Goal: Transaction & Acquisition: Purchase product/service

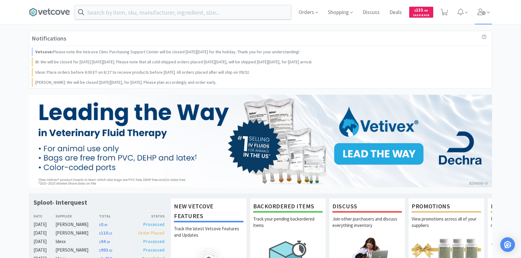
click at [489, 11] on icon at bounding box center [488, 12] width 3 height 5
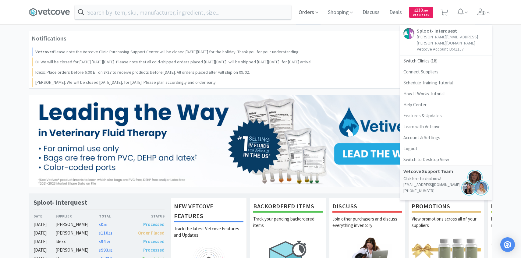
click at [311, 12] on span "Orders" at bounding box center [308, 12] width 24 height 24
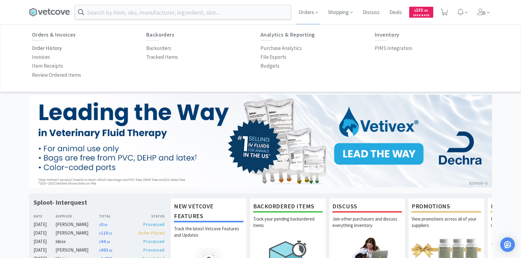
click at [51, 51] on p "Order History" at bounding box center [47, 48] width 30 height 8
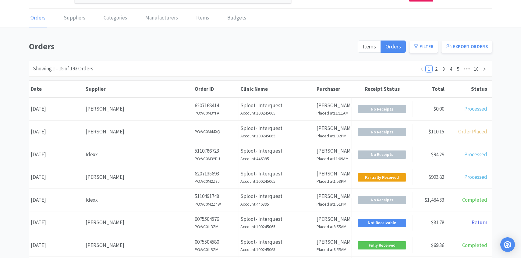
scroll to position [17, 0]
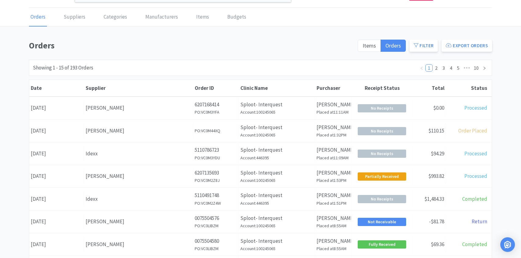
click at [132, 120] on div "Date August 28th, 2025 Supplier Patterson Order ID PO: VC0M44XQ Clinic Name Spl…" at bounding box center [260, 131] width 463 height 23
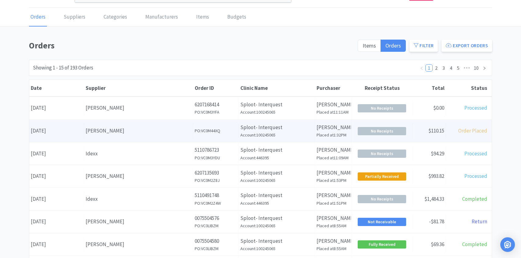
click at [130, 128] on div "[PERSON_NAME]" at bounding box center [139, 131] width 106 height 8
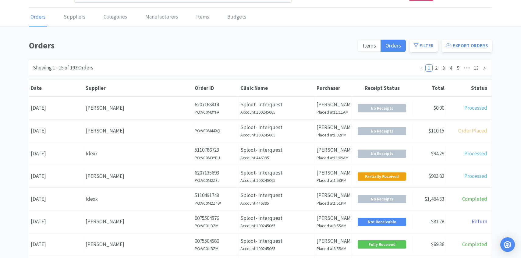
scroll to position [30, 0]
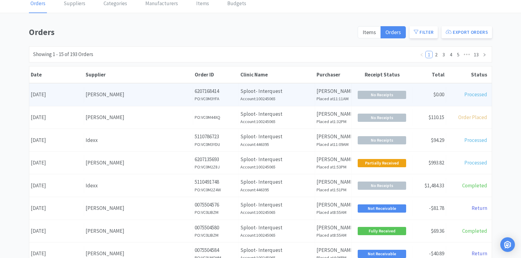
click at [107, 101] on div "Supplier Patterson" at bounding box center [138, 95] width 109 height 16
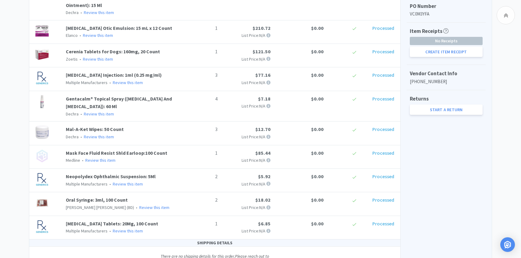
scroll to position [200, 0]
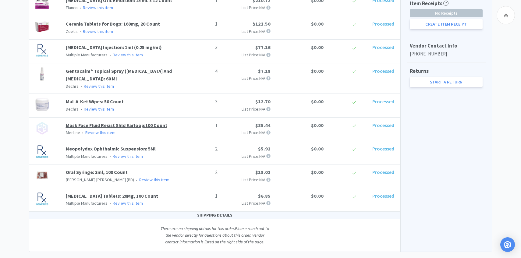
click at [147, 124] on link "Mask Face Fluid Resist Shld Earloop:100 Count" at bounding box center [116, 125] width 101 height 6
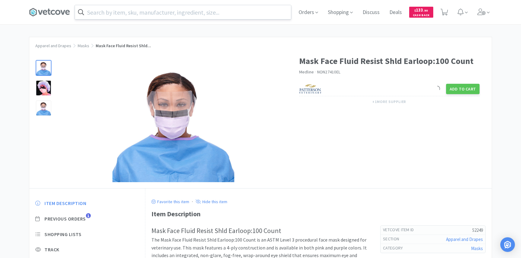
click at [199, 12] on input "text" at bounding box center [183, 12] width 216 height 14
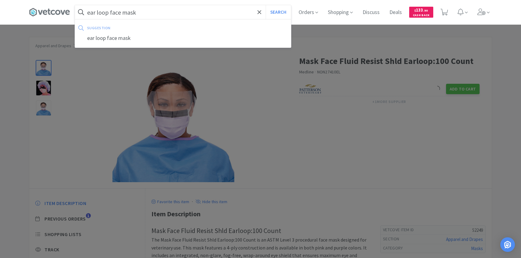
type input "ear loop face mask"
click at [266, 5] on button "Search" at bounding box center [278, 12] width 25 height 14
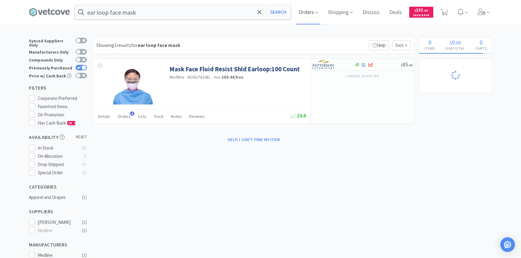
click at [316, 14] on icon at bounding box center [316, 12] width 3 height 5
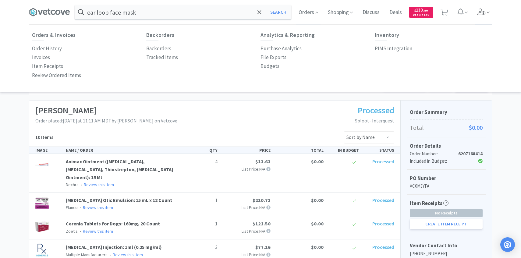
click at [487, 11] on icon at bounding box center [488, 12] width 3 height 5
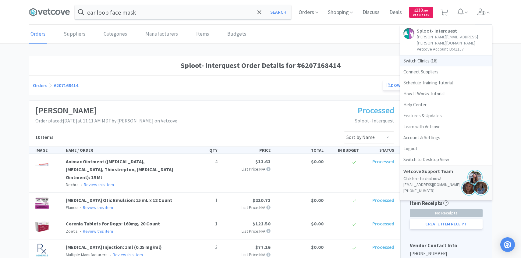
click at [447, 55] on span "Switch Clinics ( 16 )" at bounding box center [445, 60] width 91 height 11
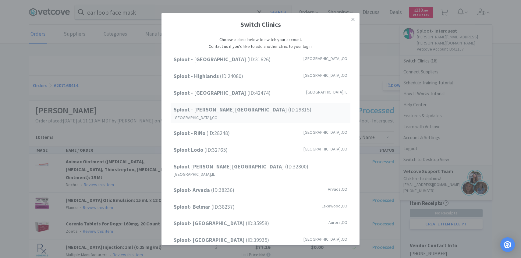
scroll to position [78, 0]
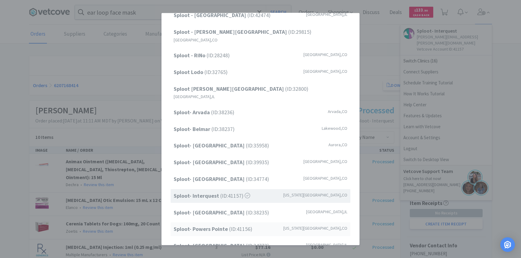
click at [219, 225] on strong "Sploot- Powers Pointe" at bounding box center [201, 228] width 55 height 7
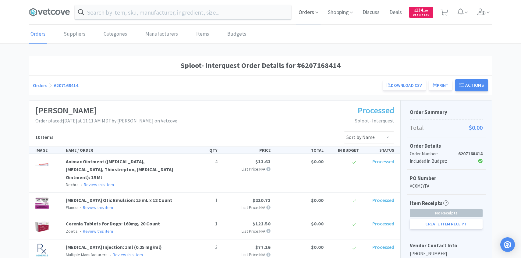
click at [310, 18] on span "Orders" at bounding box center [308, 12] width 24 height 24
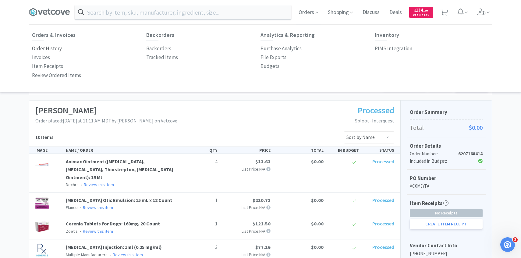
click at [59, 47] on p "Order History" at bounding box center [47, 48] width 30 height 8
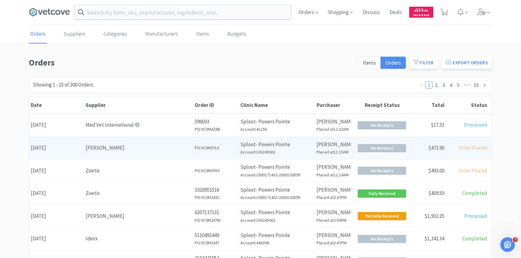
click at [172, 152] on div "[PERSON_NAME]" at bounding box center [139, 148] width 106 height 8
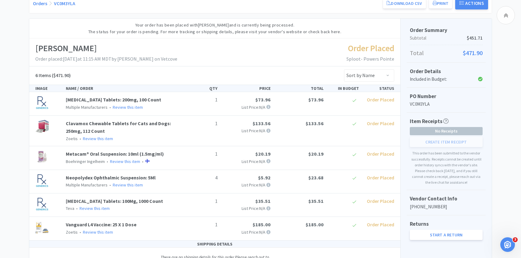
scroll to position [89, 0]
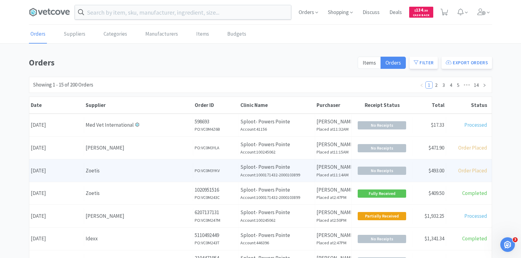
click at [118, 174] on div "Zoetis" at bounding box center [139, 171] width 106 height 8
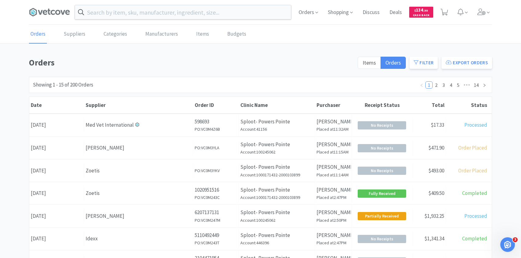
click at [160, 120] on div "Supplier Med Vet International" at bounding box center [138, 125] width 109 height 16
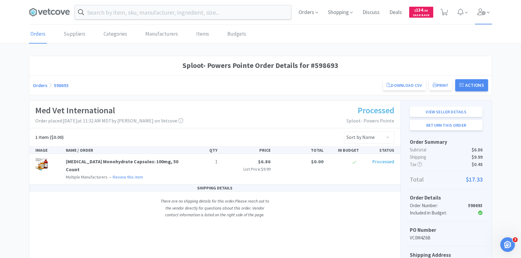
click at [488, 14] on icon at bounding box center [488, 12] width 3 height 5
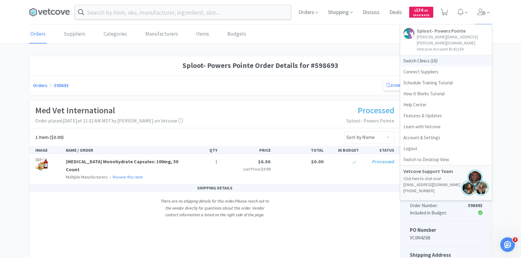
click at [439, 55] on span "Switch Clinics ( 16 )" at bounding box center [445, 60] width 91 height 11
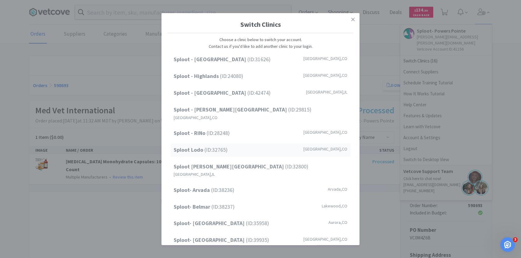
scroll to position [78, 0]
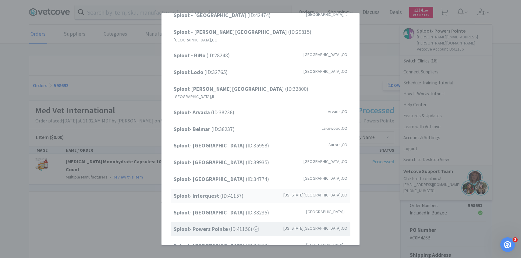
click at [251, 189] on div "Sploot- Interquest (ID: 41157 ) [US_STATE][GEOGRAPHIC_DATA] , [GEOGRAPHIC_DATA]" at bounding box center [261, 196] width 180 height 14
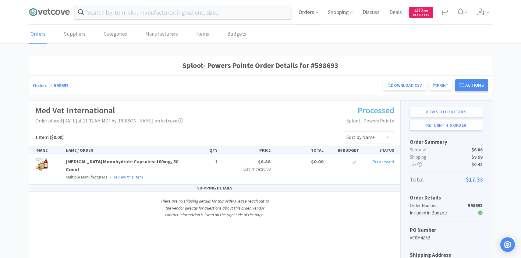
click at [311, 15] on span "Orders" at bounding box center [308, 12] width 24 height 24
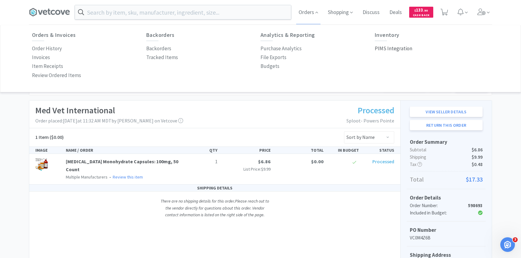
click at [385, 51] on p "PIMS Integration" at bounding box center [393, 48] width 37 height 8
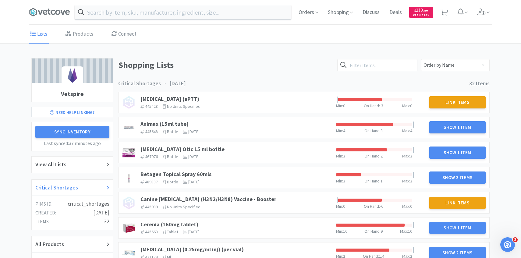
click at [85, 189] on div "Critical Shortages" at bounding box center [72, 187] width 74 height 9
click at [175, 123] on link "Animax (15ml tube)" at bounding box center [164, 123] width 48 height 7
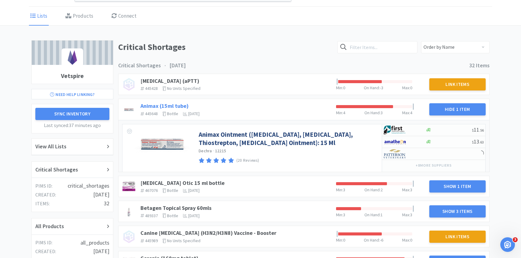
scroll to position [50, 0]
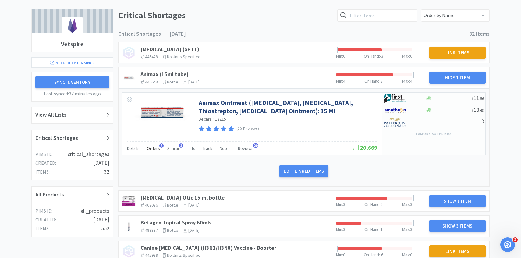
click at [151, 152] on div "Orders 8" at bounding box center [153, 150] width 13 height 12
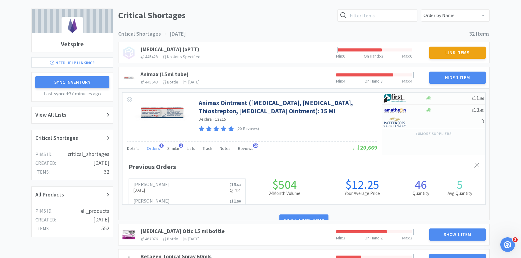
scroll to position [167, 363]
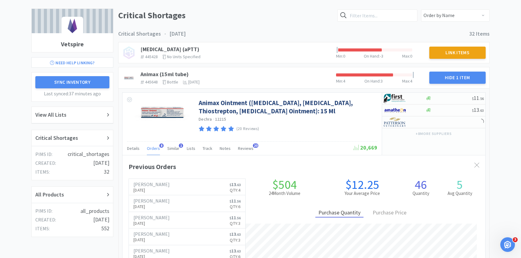
click at [151, 152] on div "Orders 8" at bounding box center [153, 150] width 13 height 12
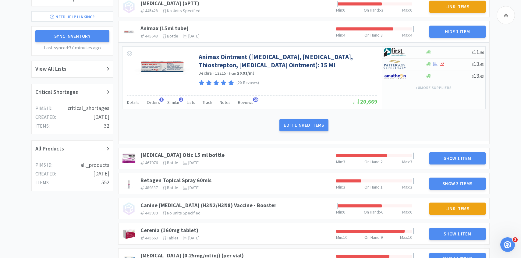
scroll to position [105, 0]
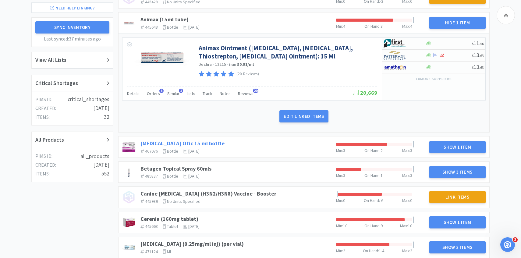
click at [181, 142] on link "Baytril Otic 15 ml bottle" at bounding box center [182, 143] width 84 height 7
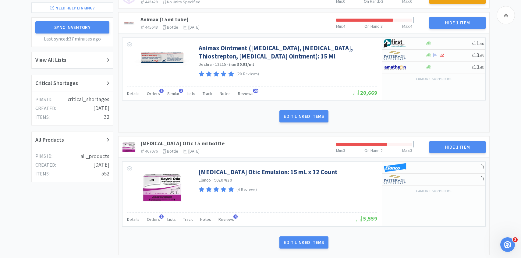
scroll to position [161, 0]
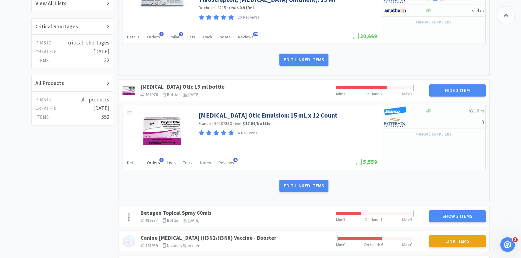
click at [156, 163] on span "Orders" at bounding box center [153, 162] width 13 height 5
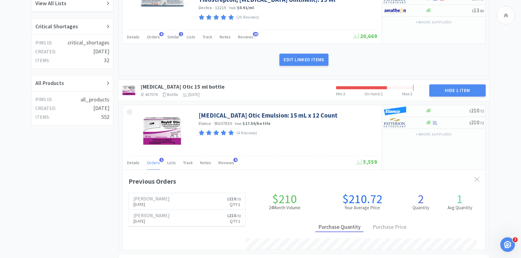
scroll to position [167, 363]
click at [155, 162] on span "Orders" at bounding box center [153, 162] width 13 height 5
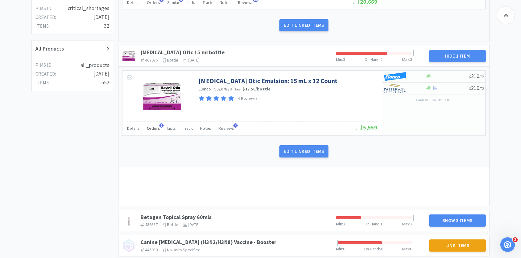
scroll to position [244, 0]
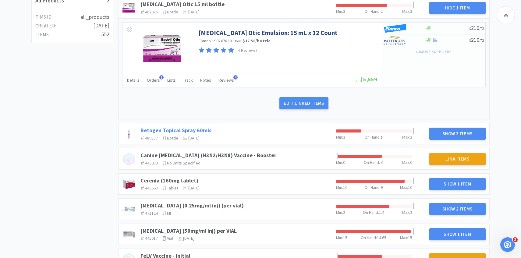
click at [201, 127] on link "Betagen Topical Spray 60mls" at bounding box center [175, 130] width 71 height 7
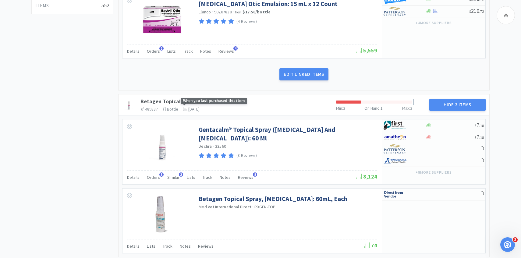
scroll to position [289, 0]
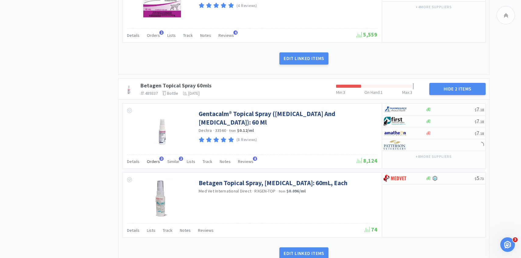
click at [155, 161] on span "Orders" at bounding box center [153, 161] width 13 height 5
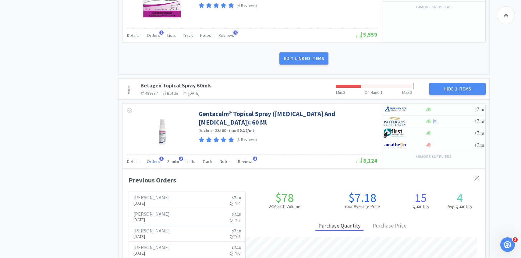
scroll to position [167, 363]
click at [155, 161] on span "Orders" at bounding box center [153, 161] width 13 height 5
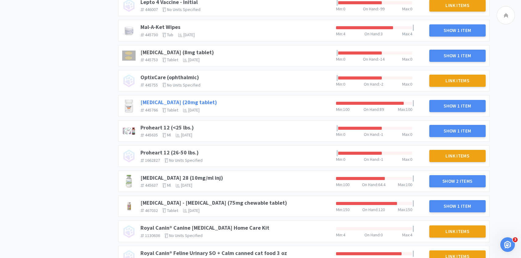
click at [157, 102] on link "Prednisone (20mg tablet)" at bounding box center [178, 102] width 76 height 7
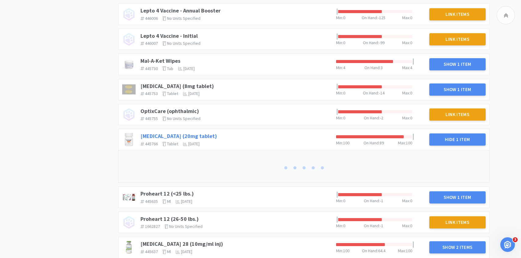
scroll to position [774, 0]
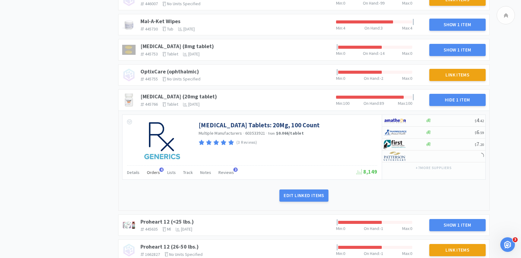
click at [155, 171] on span "Orders" at bounding box center [153, 172] width 13 height 5
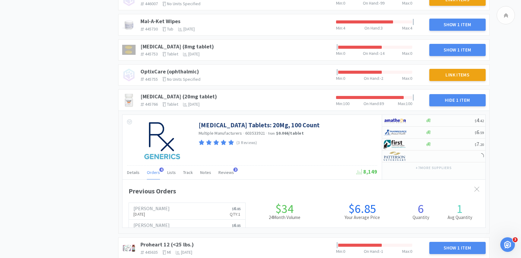
scroll to position [167, 363]
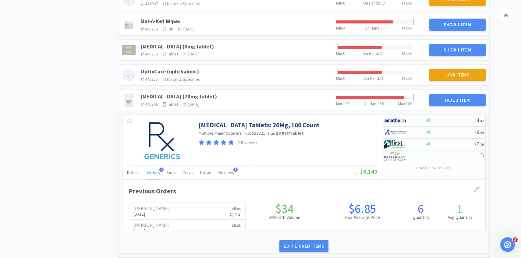
click at [155, 171] on span "Orders" at bounding box center [153, 172] width 13 height 5
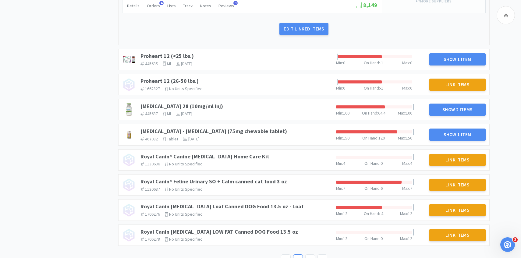
scroll to position [955, 0]
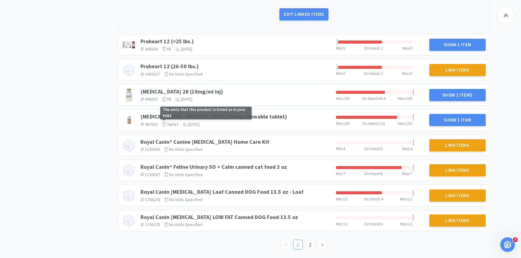
click at [223, 115] on span "The units that this product is listed as in your PIMS" at bounding box center [205, 113] width 91 height 13
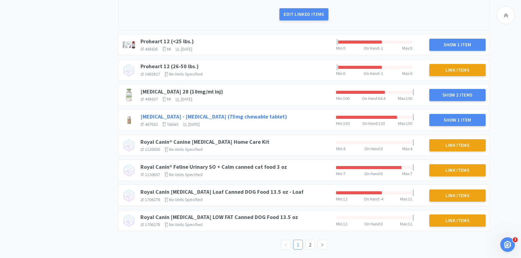
click at [152, 114] on link "Rimadyl - Carprofen (75mg chewable tablet)" at bounding box center [213, 116] width 147 height 7
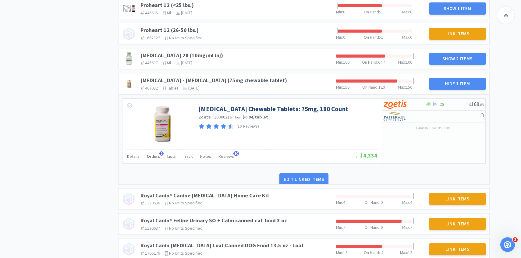
scroll to position [999, 0]
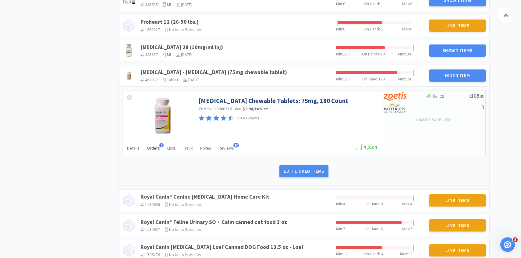
click at [154, 151] on div "Orders 2" at bounding box center [153, 149] width 13 height 12
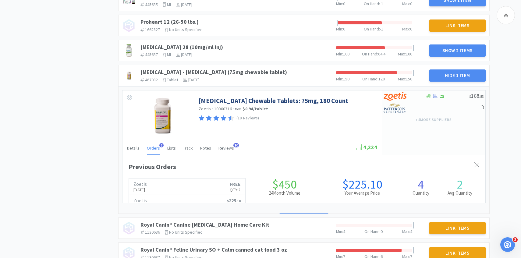
scroll to position [167, 363]
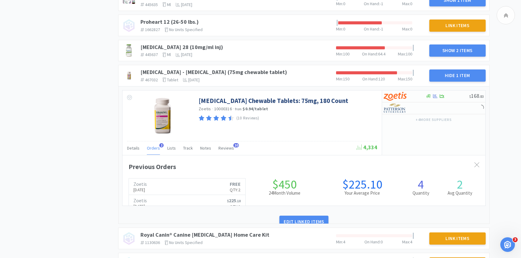
click at [154, 151] on span "Orders" at bounding box center [153, 147] width 13 height 5
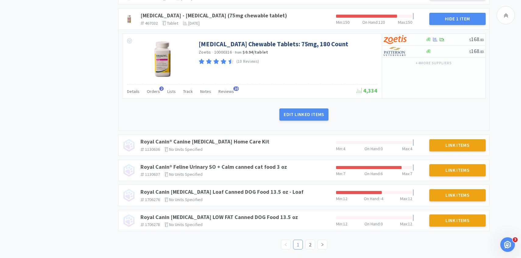
scroll to position [1056, 0]
click at [315, 240] on ul "1 2" at bounding box center [304, 245] width 46 height 10
click at [313, 245] on link "2" at bounding box center [310, 244] width 9 height 9
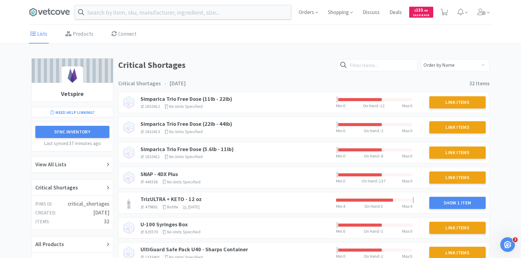
scroll to position [43, 0]
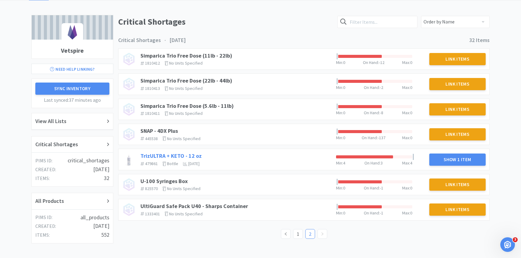
click at [199, 153] on link "TrizULTRA + KETO - 12 oz" at bounding box center [170, 155] width 61 height 7
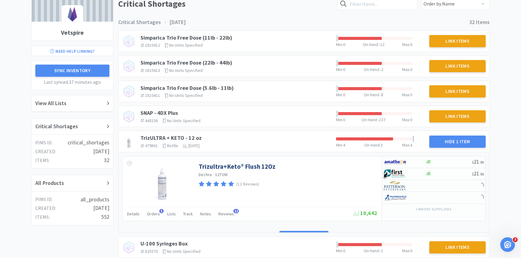
scroll to position [79, 0]
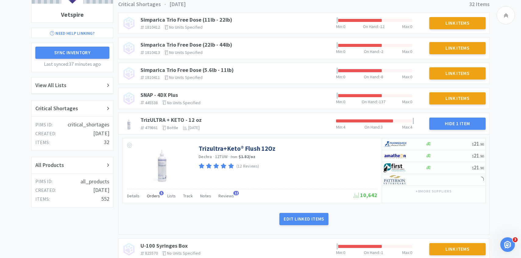
click at [154, 197] on span "Orders" at bounding box center [153, 195] width 13 height 5
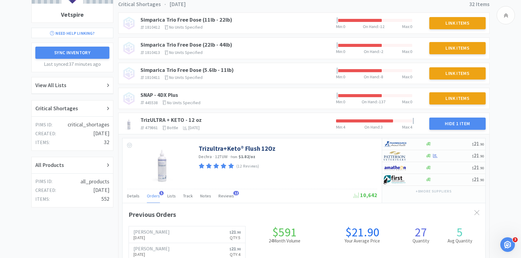
scroll to position [0, 0]
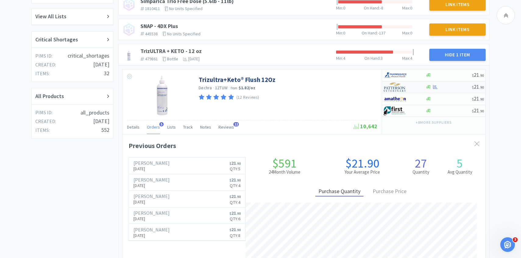
click at [404, 87] on img at bounding box center [395, 87] width 23 height 9
select select "1"
click at [399, 85] on img at bounding box center [395, 87] width 23 height 9
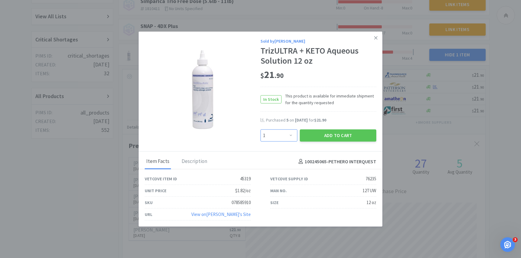
click at [293, 132] on select "Enter Quantity 1 2 3 4 5 6 7 8 9 10 11 12 13 14 15 16 17 18 19 20 Enter Quantity" at bounding box center [279, 135] width 37 height 12
select select "4"
click at [261, 129] on select "Enter Quantity 1 2 3 4 5 6 7 8 9 10 11 12 13 14 15 16 17 18 19 20 Enter Quantity" at bounding box center [279, 135] width 37 height 12
click at [324, 136] on button "Add to Cart" at bounding box center [338, 135] width 76 height 12
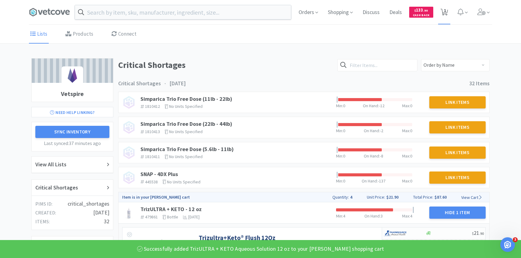
click at [445, 18] on span "1" at bounding box center [445, 10] width 2 height 24
select select "4"
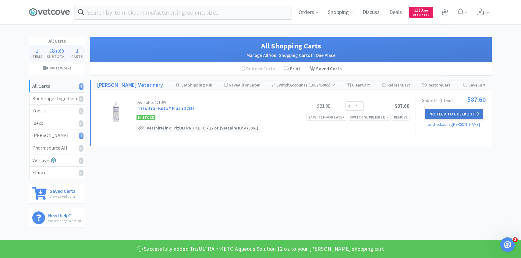
click at [445, 111] on button "Proceed to Checkout" at bounding box center [454, 114] width 58 height 10
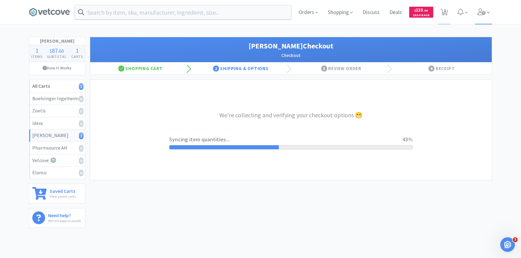
click at [480, 12] on icon at bounding box center [481, 12] width 8 height 7
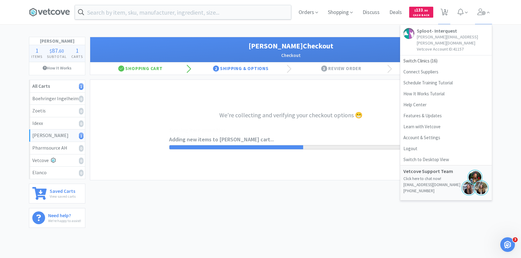
click at [332, 34] on div "Orders Shopping Discuss Discuss Deals Deals $ 133 . 90 Cash Back 1 1 Sploot- In…" at bounding box center [260, 116] width 521 height 232
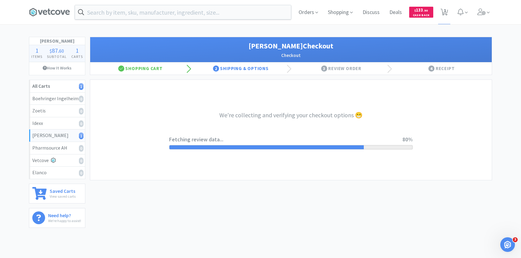
select select "1"
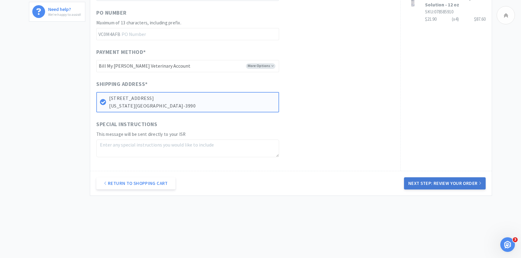
click at [409, 183] on button "Next Step: Review Your Order" at bounding box center [445, 183] width 82 height 12
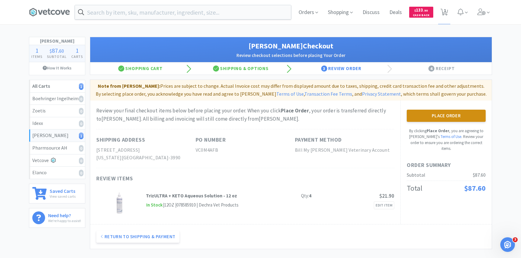
click at [444, 115] on button "Place Order" at bounding box center [446, 116] width 79 height 12
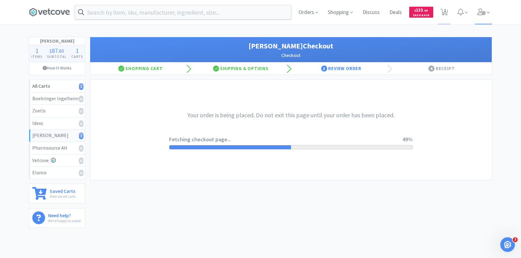
click at [481, 15] on icon at bounding box center [481, 12] width 8 height 7
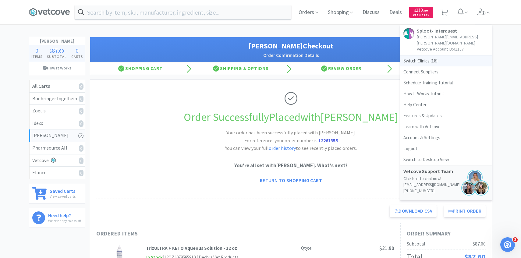
click at [440, 55] on span "Switch Clinics ( 16 )" at bounding box center [445, 60] width 91 height 11
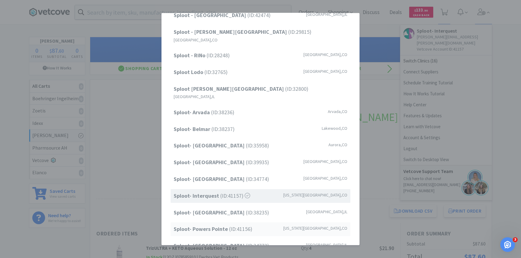
click at [252, 225] on span "Sploot- Powers Pointe (ID: 41156 )" at bounding box center [213, 229] width 79 height 9
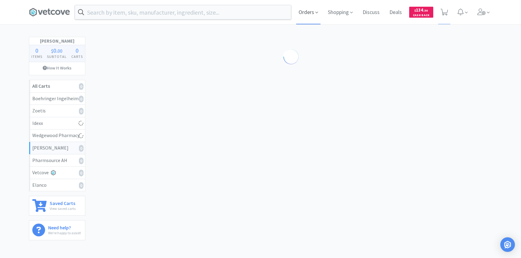
click at [304, 17] on span "Orders" at bounding box center [308, 12] width 24 height 24
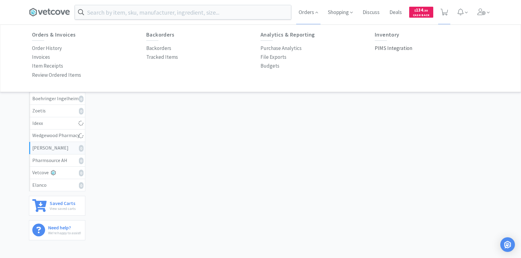
click at [386, 49] on p "PIMS Integration" at bounding box center [393, 48] width 37 height 8
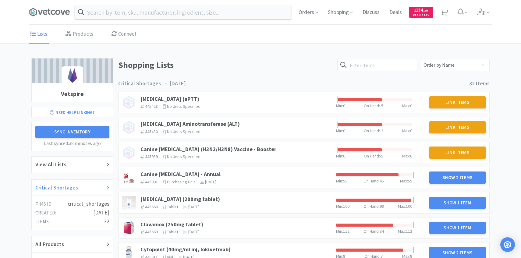
click at [84, 185] on div "Critical Shortages" at bounding box center [72, 187] width 74 height 9
click at [91, 183] on div "Critical Shortages" at bounding box center [72, 188] width 81 height 16
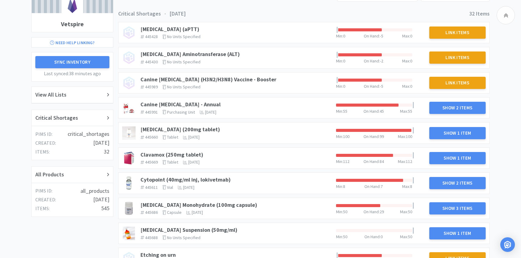
scroll to position [73, 0]
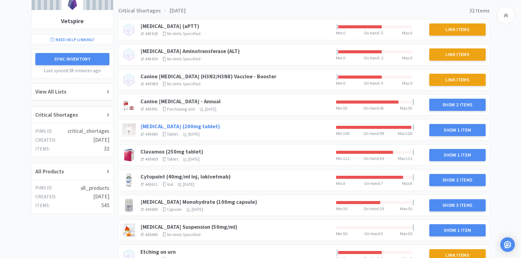
click at [207, 125] on link "Cefpodoxime (200mg tablet)" at bounding box center [180, 126] width 80 height 7
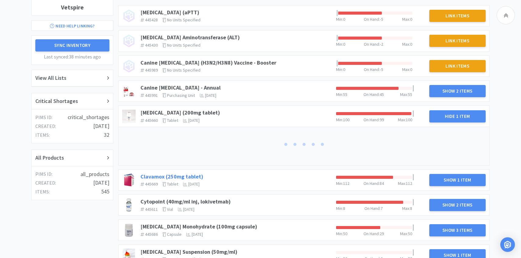
scroll to position [108, 0]
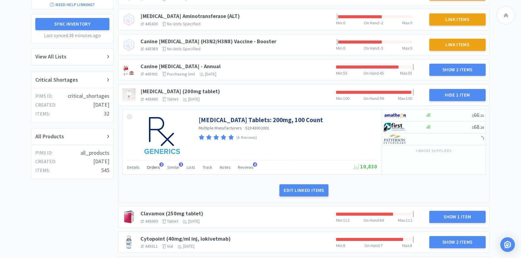
click at [156, 168] on span "Orders" at bounding box center [153, 167] width 13 height 5
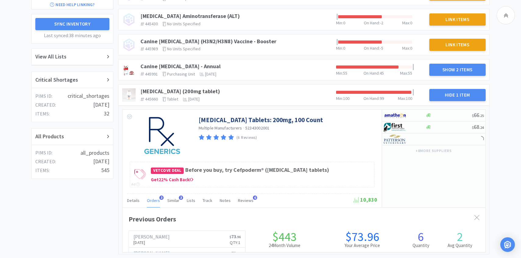
scroll to position [167, 363]
click at [153, 204] on div "Orders 3" at bounding box center [153, 202] width 13 height 12
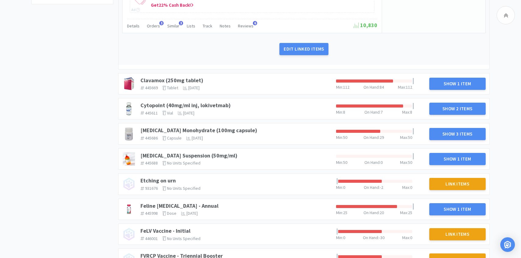
scroll to position [287, 0]
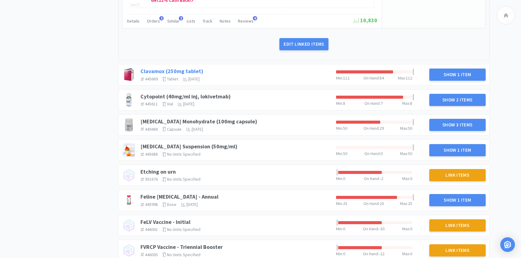
click at [190, 70] on link "Clavamox (250mg tablet)" at bounding box center [171, 71] width 63 height 7
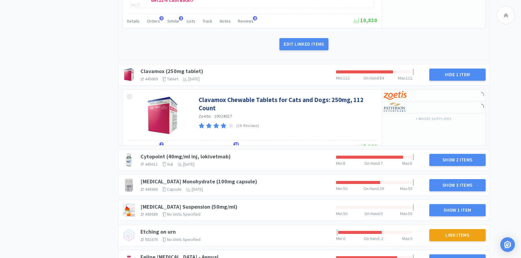
scroll to position [312, 0]
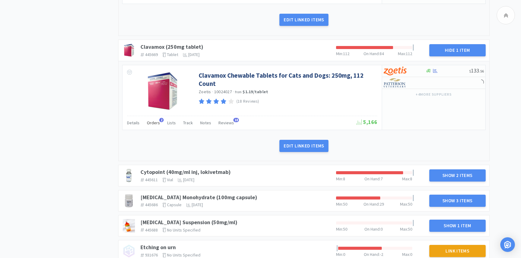
click at [156, 126] on div "Orders 2" at bounding box center [153, 124] width 13 height 12
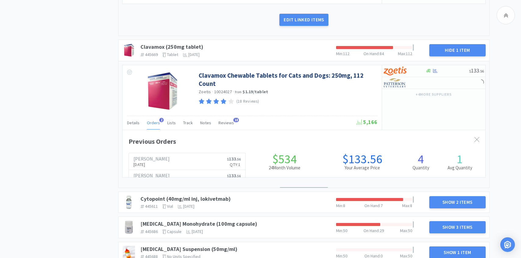
scroll to position [167, 363]
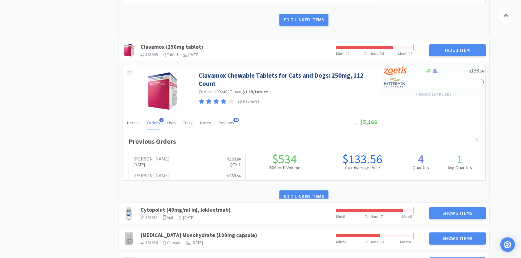
click at [156, 125] on span "Orders" at bounding box center [153, 122] width 13 height 5
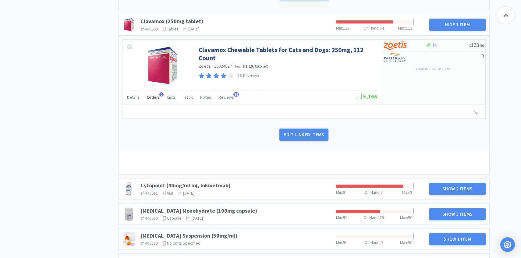
scroll to position [379, 0]
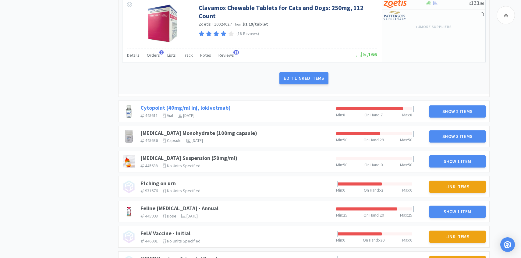
click at [222, 107] on link "Cytopoint (40mg/ml inj, lokivetmab)" at bounding box center [185, 107] width 90 height 7
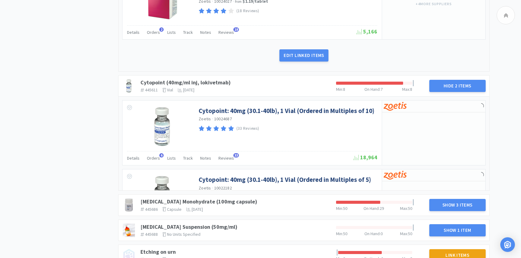
scroll to position [411, 0]
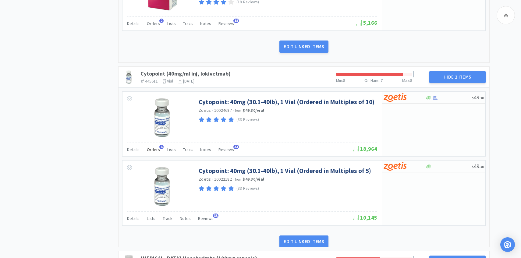
click at [157, 150] on span "Orders" at bounding box center [153, 149] width 13 height 5
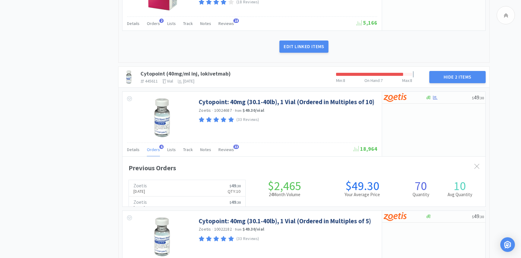
click at [156, 150] on span "Orders" at bounding box center [153, 149] width 13 height 5
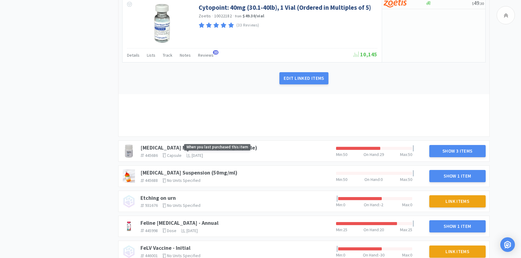
scroll to position [594, 0]
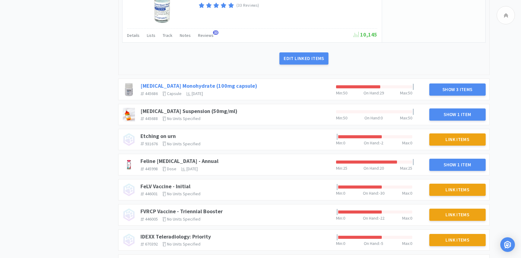
click at [222, 87] on link "Doxycycline Monohydrate (100mg capsule)" at bounding box center [198, 85] width 117 height 7
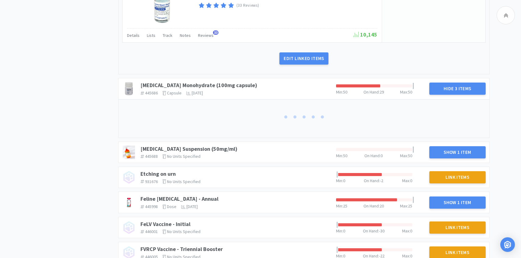
scroll to position [624, 0]
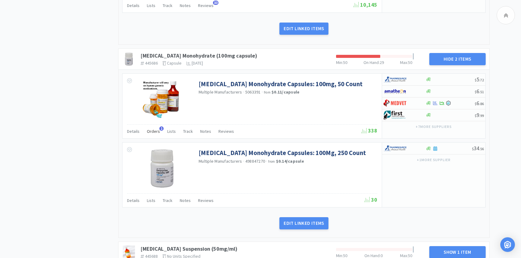
click at [154, 130] on span "Orders" at bounding box center [153, 131] width 13 height 5
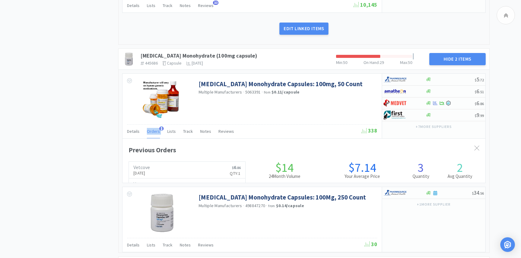
click at [154, 130] on span "Orders" at bounding box center [153, 131] width 13 height 5
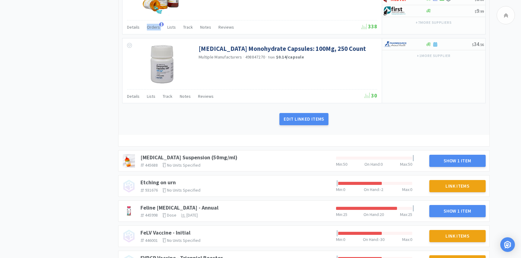
scroll to position [764, 0]
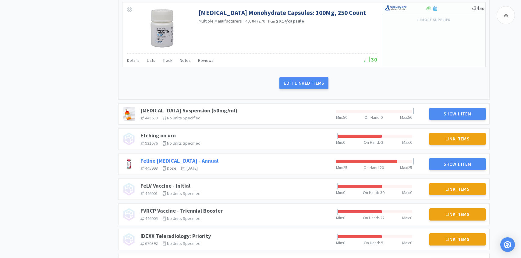
click at [198, 159] on link "Feline Rabies Vaccine - Annual" at bounding box center [179, 160] width 78 height 7
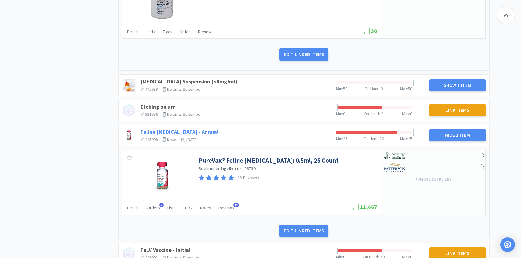
scroll to position [833, 0]
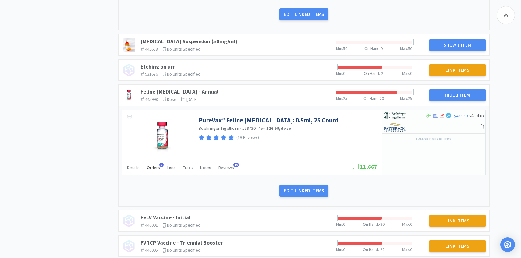
click at [155, 170] on span "Orders" at bounding box center [153, 167] width 13 height 5
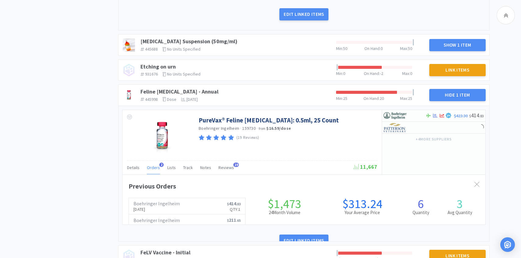
scroll to position [167, 363]
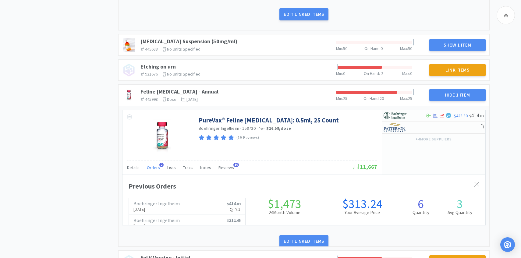
click at [155, 170] on span "Orders" at bounding box center [153, 167] width 13 height 5
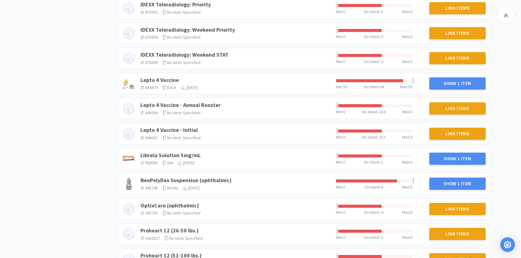
scroll to position [1122, 0]
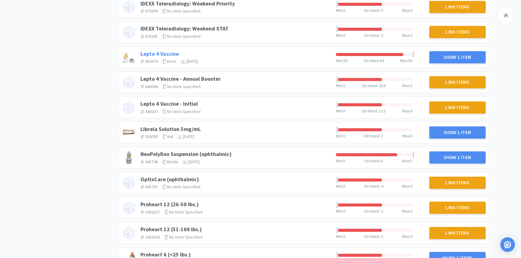
click at [165, 51] on link "Lepto 4 Vaccine" at bounding box center [159, 53] width 38 height 7
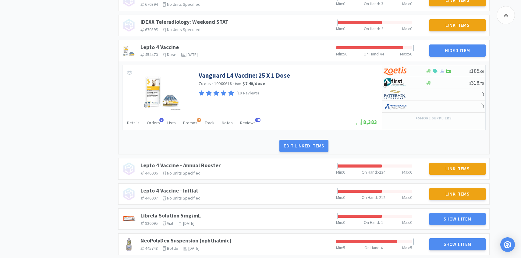
scroll to position [1138, 0]
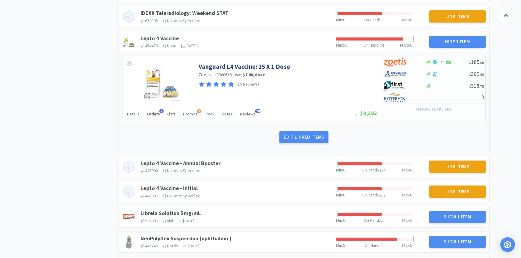
click at [156, 115] on span "Orders" at bounding box center [153, 113] width 13 height 5
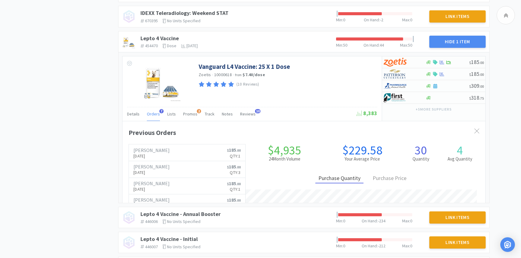
scroll to position [167, 363]
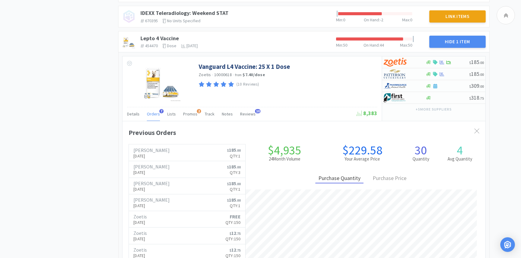
click at [155, 115] on span "Orders" at bounding box center [153, 113] width 13 height 5
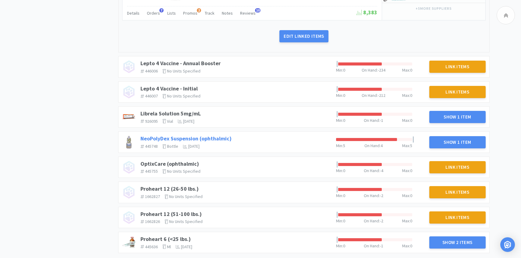
scroll to position [1261, 0]
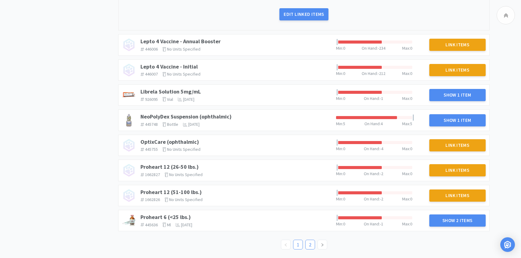
click at [314, 243] on link "2" at bounding box center [310, 244] width 9 height 9
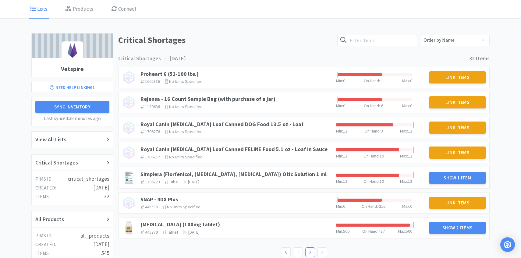
scroll to position [43, 0]
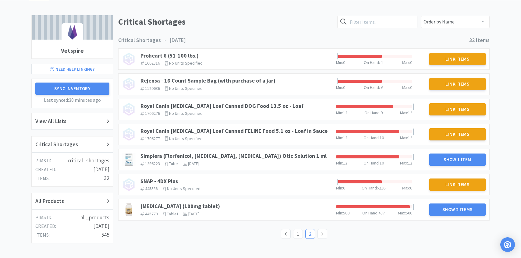
click at [221, 152] on div "Simplera (Florfenicol, Terbinafine, Mometasone Furoate) Otic Solution 1 ml 1296…" at bounding box center [236, 159] width 196 height 18
click at [221, 155] on link "Simplera (Florfenicol, Terbinafine, Mometasone Furoate) Otic Solution 1 ml" at bounding box center [233, 155] width 186 height 7
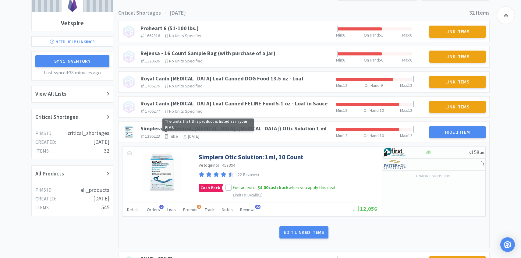
scroll to position [0, 0]
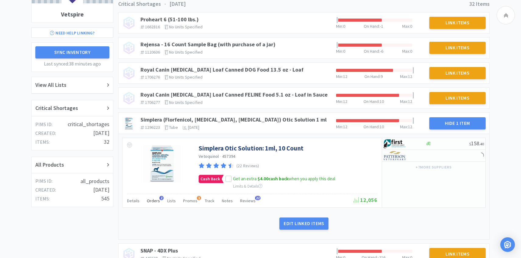
click at [155, 199] on span "Orders" at bounding box center [153, 200] width 13 height 5
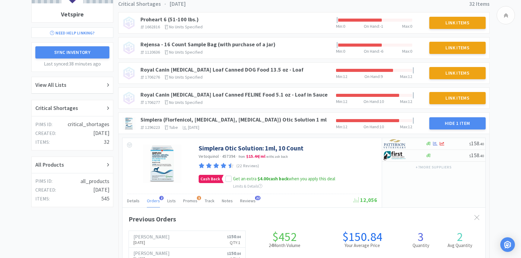
click at [155, 199] on span "Orders" at bounding box center [153, 200] width 13 height 5
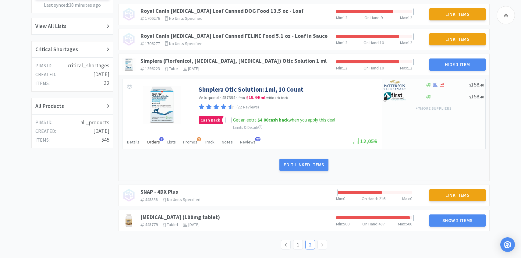
click at [154, 139] on span "Orders" at bounding box center [153, 141] width 13 height 5
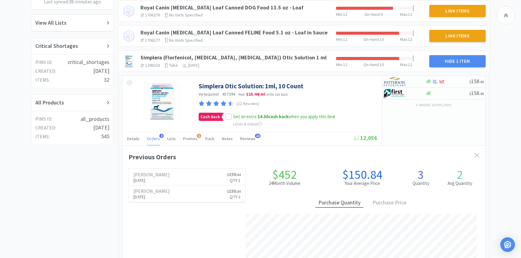
click at [154, 139] on span "Orders" at bounding box center [153, 138] width 13 height 5
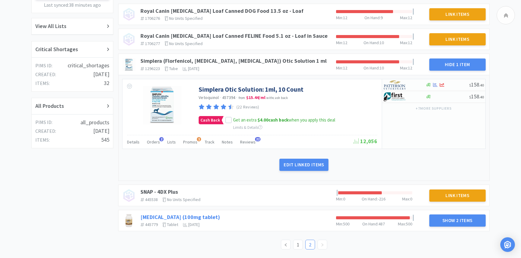
click at [192, 216] on link "Trazodone (100mg tablet)" at bounding box center [180, 217] width 80 height 7
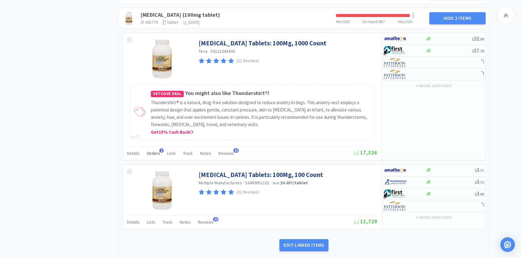
click at [157, 154] on span "Orders" at bounding box center [153, 153] width 13 height 5
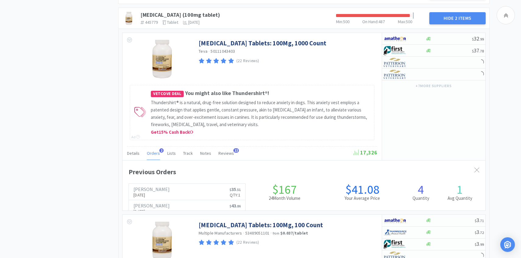
click at [157, 154] on span "Orders" at bounding box center [153, 153] width 13 height 5
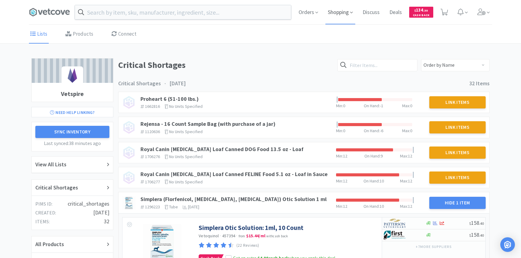
click at [327, 10] on span "Shopping" at bounding box center [340, 12] width 30 height 24
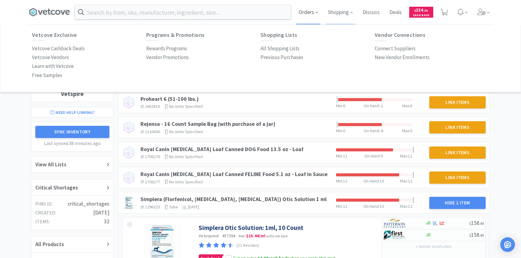
click at [314, 10] on span "Orders" at bounding box center [308, 12] width 24 height 24
click at [60, 51] on p "Order History" at bounding box center [47, 48] width 30 height 8
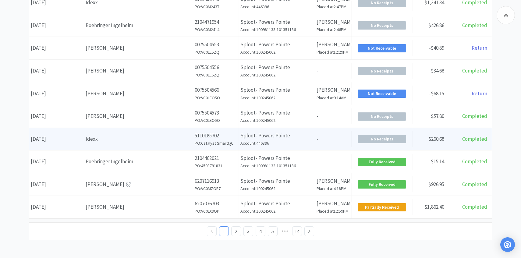
click at [108, 133] on div "Supplier Idexx" at bounding box center [138, 139] width 109 height 16
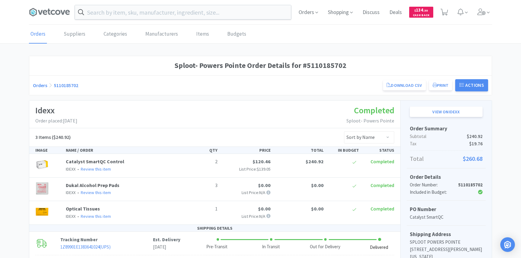
click at [478, 9] on icon at bounding box center [481, 12] width 9 height 7
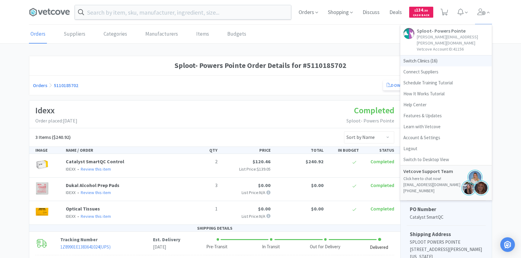
click at [432, 57] on span "Switch Clinics ( 16 )" at bounding box center [445, 60] width 91 height 11
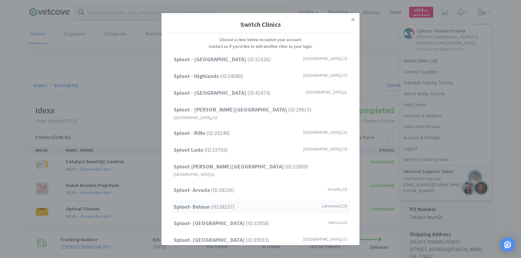
click at [240, 200] on div "Sploot- Belmar (ID: 38237 ) Lakewood , CO" at bounding box center [261, 207] width 180 height 14
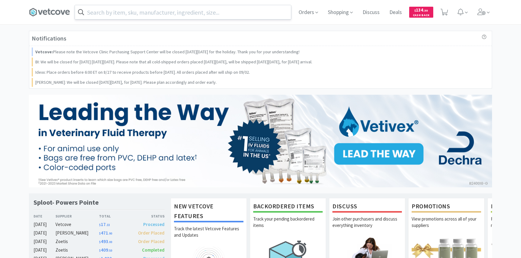
click at [170, 11] on input "text" at bounding box center [183, 12] width 216 height 14
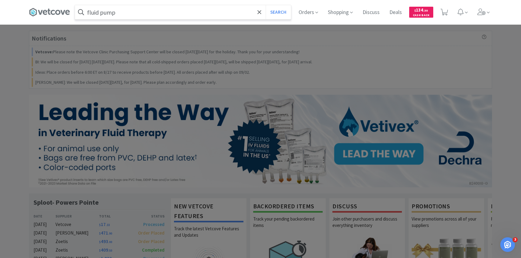
click at [266, 5] on button "Search" at bounding box center [278, 12] width 25 height 14
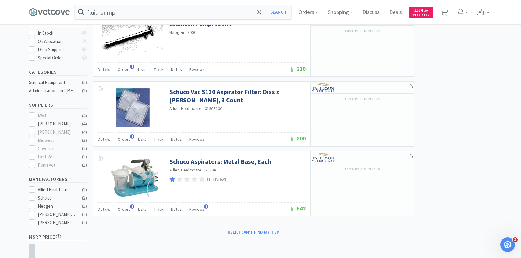
scroll to position [130, 0]
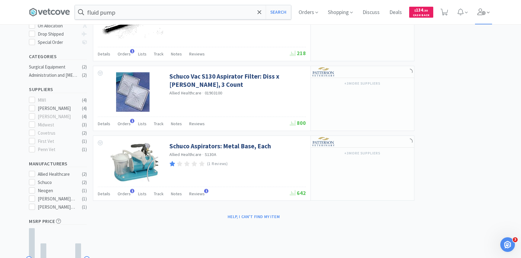
click at [485, 12] on icon at bounding box center [481, 12] width 9 height 7
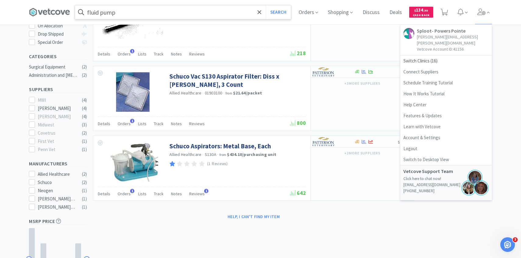
click at [142, 13] on input "fluid pump" at bounding box center [183, 12] width 216 height 14
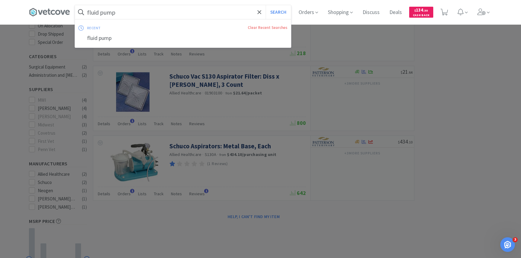
type input "u"
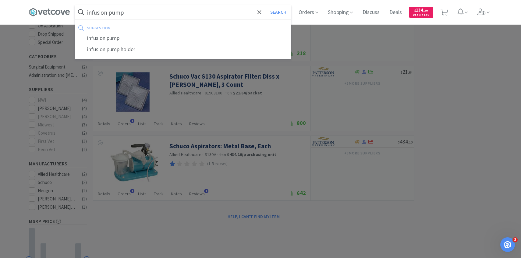
type input "infusion pump"
click at [266, 5] on button "Search" at bounding box center [278, 12] width 25 height 14
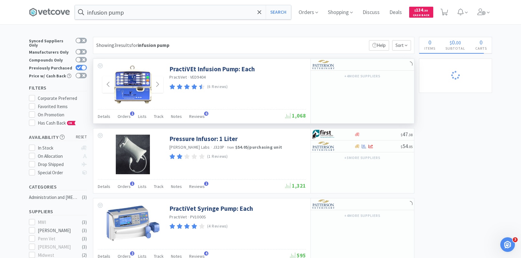
scroll to position [4, 0]
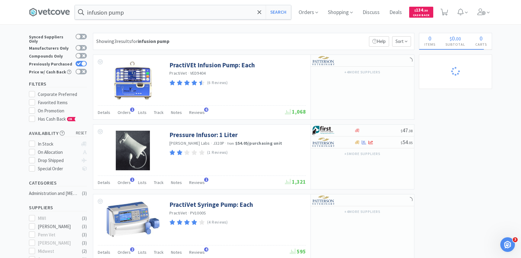
click at [126, 120] on div "Showing 3 results for infusion pump Filters Help Sort PractiVEt Infusion Pump: …" at bounding box center [252, 157] width 324 height 248
click at [126, 117] on div "Orders 1" at bounding box center [124, 114] width 13 height 12
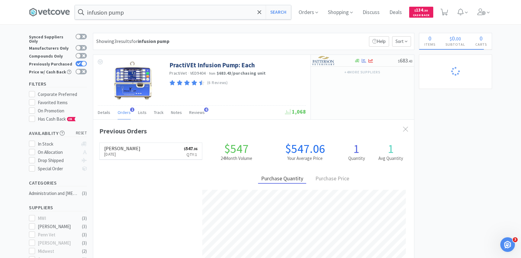
scroll to position [158, 321]
click at [126, 111] on span "Orders" at bounding box center [124, 112] width 13 height 5
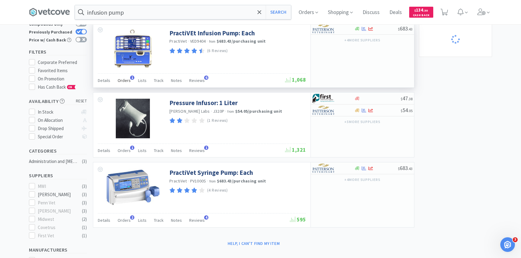
scroll to position [38, 0]
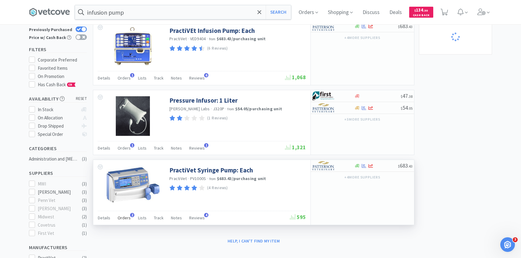
click at [129, 219] on span "Orders" at bounding box center [124, 217] width 13 height 5
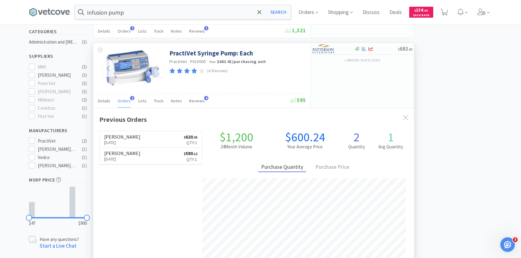
scroll to position [156, 0]
click at [484, 6] on span at bounding box center [483, 12] width 17 height 24
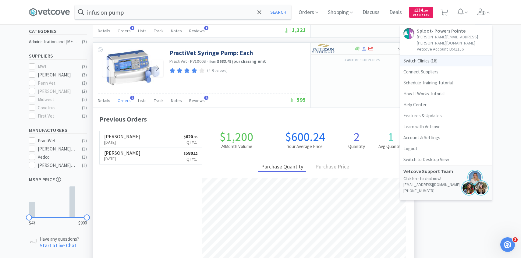
click at [419, 55] on span "Switch Clinics ( 16 )" at bounding box center [445, 60] width 91 height 11
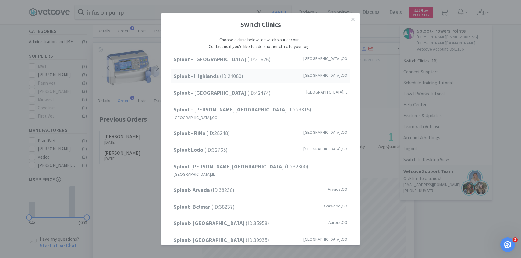
click at [252, 76] on div "Sploot - Highlands (ID: 24080 ) Denver , CO" at bounding box center [261, 76] width 180 height 14
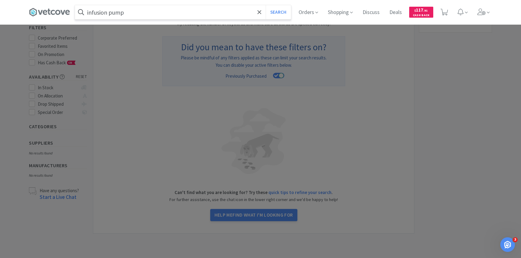
click at [158, 15] on input "infusion pump" at bounding box center [183, 12] width 216 height 14
click at [266, 5] on button "Search" at bounding box center [278, 12] width 25 height 14
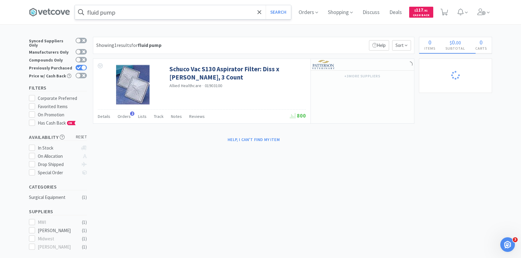
click at [156, 18] on input "fluid pump" at bounding box center [183, 12] width 216 height 14
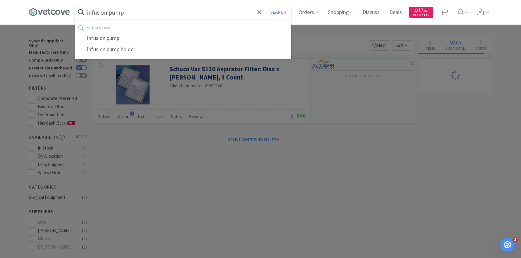
type input "infusion pump"
click at [266, 5] on button "Search" at bounding box center [278, 12] width 25 height 14
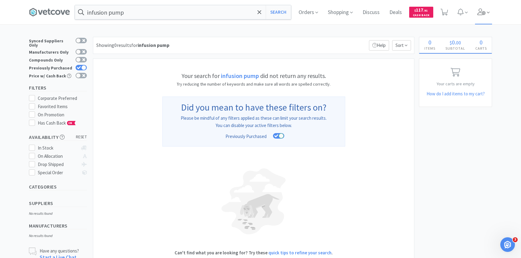
click at [476, 15] on span at bounding box center [483, 12] width 17 height 24
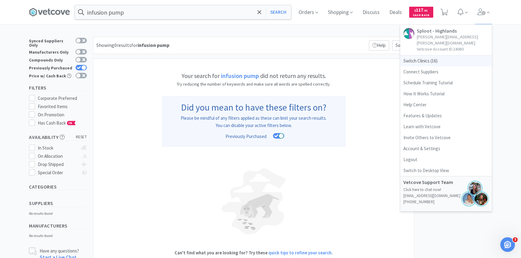
click at [448, 55] on span "Switch Clinics ( 16 )" at bounding box center [445, 60] width 91 height 11
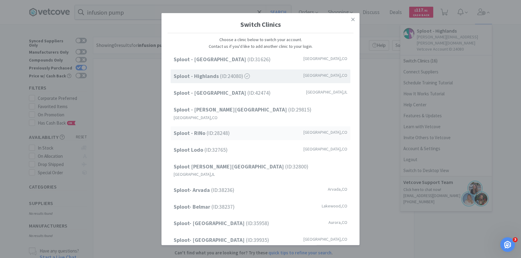
click at [271, 130] on div "Sploot - RiNo (ID: 28248 ) [GEOGRAPHIC_DATA] , [GEOGRAPHIC_DATA]" at bounding box center [261, 133] width 180 height 14
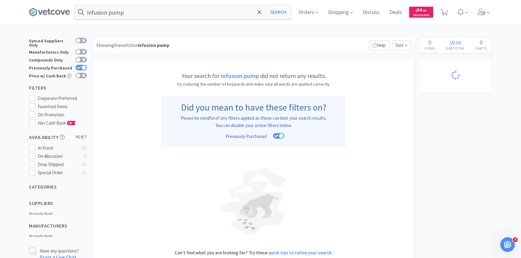
select select "1"
select select "2"
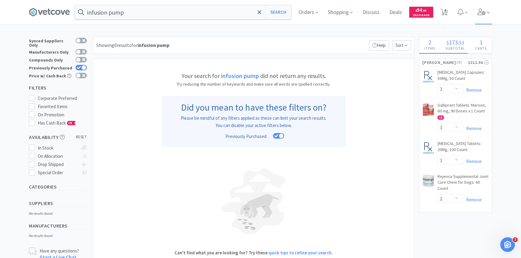
click at [486, 18] on span at bounding box center [483, 12] width 17 height 24
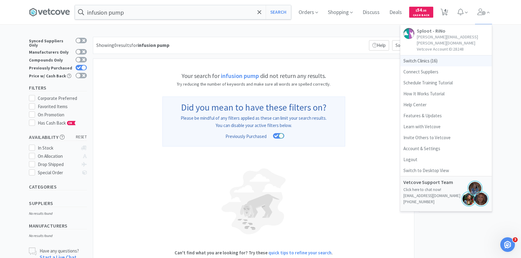
click at [445, 55] on span "Switch Clinics ( 16 )" at bounding box center [445, 60] width 91 height 11
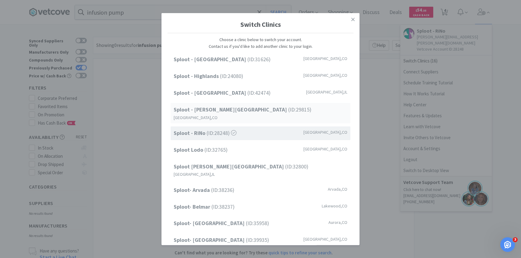
click at [268, 108] on div "Sploot - Platt Park (ID: 29815 ) Denver , CO" at bounding box center [261, 113] width 180 height 20
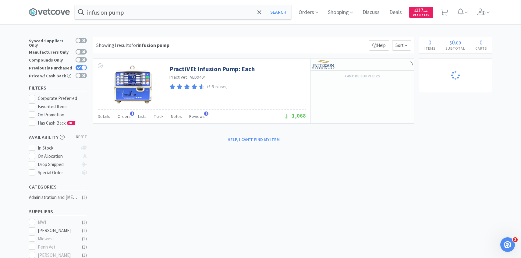
select select "8"
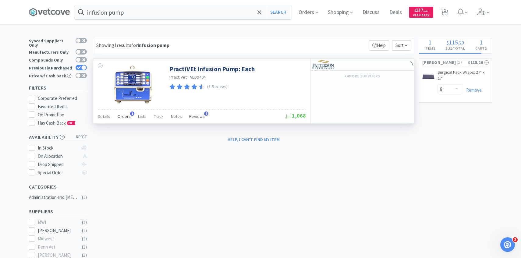
click at [130, 114] on span "1" at bounding box center [132, 114] width 4 height 4
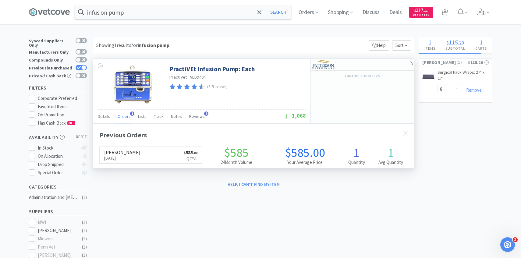
scroll to position [158, 321]
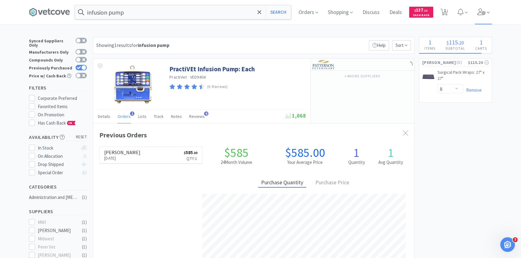
click at [489, 13] on icon at bounding box center [488, 12] width 3 height 5
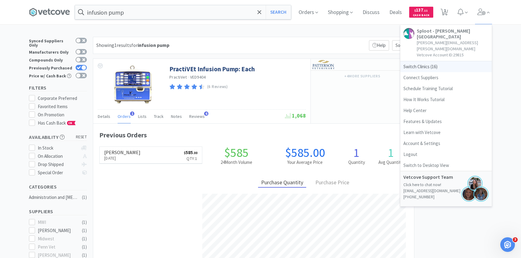
click at [449, 61] on span "Switch Clinics ( 16 )" at bounding box center [445, 66] width 91 height 11
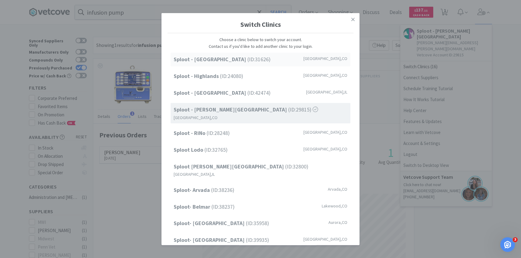
click at [255, 60] on div "Sploot - Cherry Creek (ID: 31626 ) Denver , CO" at bounding box center [261, 60] width 180 height 14
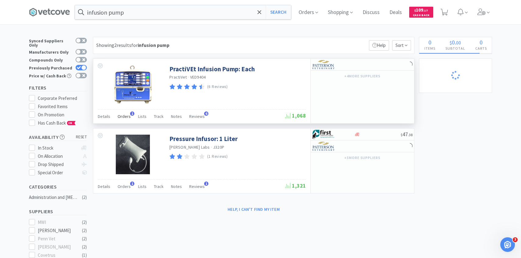
click at [125, 118] on span "Orders" at bounding box center [124, 116] width 13 height 5
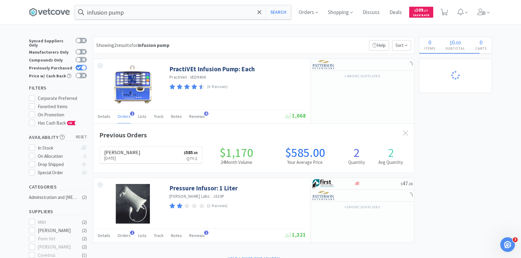
scroll to position [158, 321]
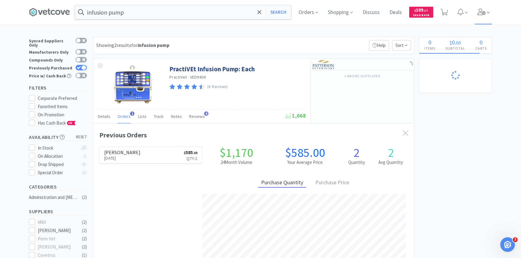
click at [484, 16] on span at bounding box center [483, 12] width 17 height 24
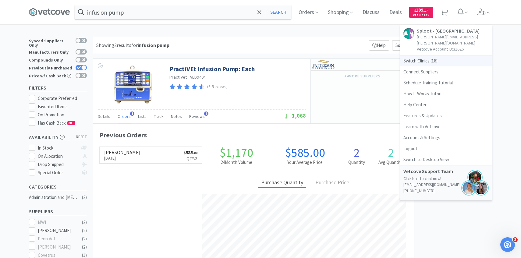
click at [449, 55] on span "Switch Clinics ( 16 )" at bounding box center [445, 60] width 91 height 11
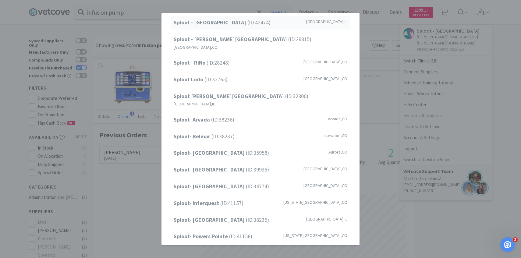
scroll to position [78, 0]
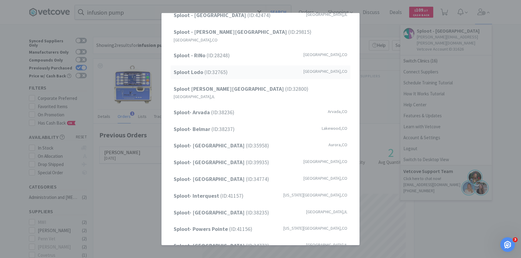
click at [255, 69] on div "Sploot Lodo (ID: 32765 ) Denver , CO" at bounding box center [261, 73] width 180 height 14
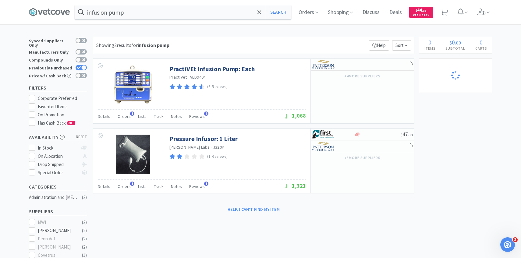
select select "1"
click at [486, 16] on span at bounding box center [483, 12] width 17 height 24
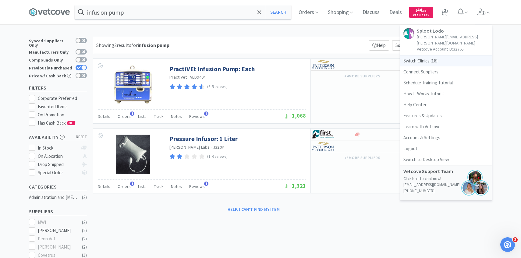
click at [445, 55] on span "Switch Clinics ( 16 )" at bounding box center [445, 60] width 91 height 11
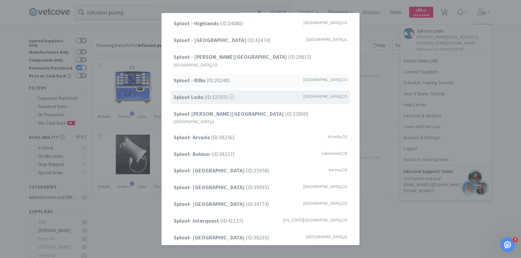
scroll to position [55, 0]
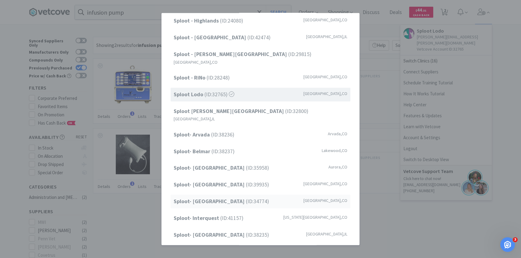
click at [239, 197] on span "Sploot- Highlands Ranch (ID: 34774 )" at bounding box center [221, 201] width 95 height 9
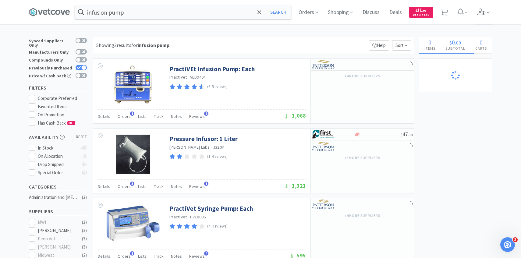
click at [484, 11] on icon at bounding box center [481, 12] width 8 height 7
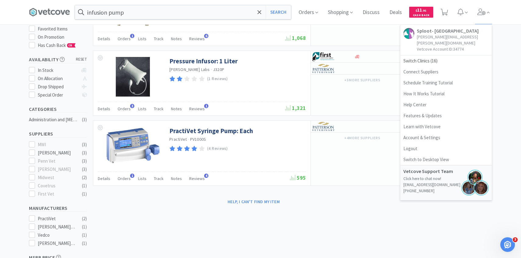
scroll to position [107, 0]
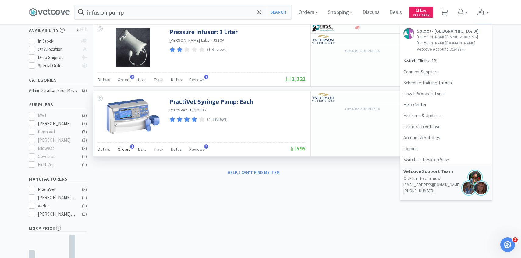
click at [124, 151] on span "Orders" at bounding box center [124, 149] width 13 height 5
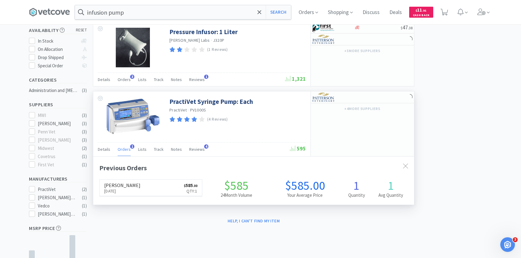
scroll to position [158, 321]
click at [124, 151] on span "Orders" at bounding box center [124, 149] width 13 height 5
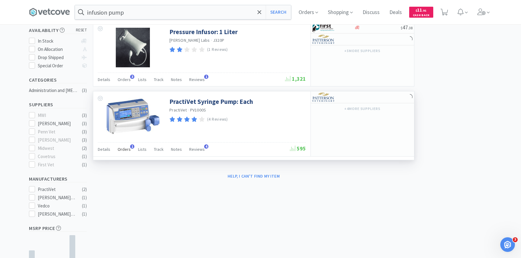
scroll to position [31, 0]
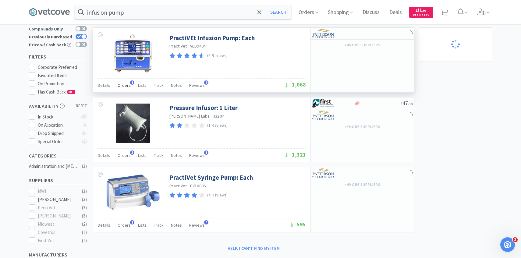
click at [126, 90] on div "Orders 1" at bounding box center [124, 86] width 13 height 12
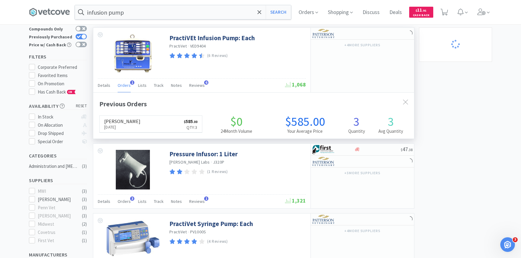
scroll to position [158, 321]
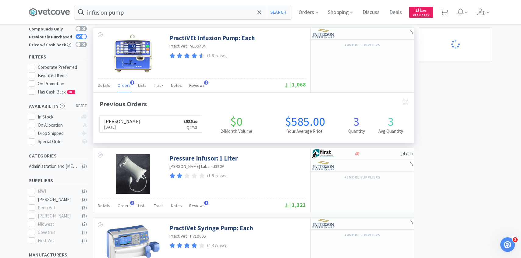
click at [126, 90] on div "Orders 1" at bounding box center [124, 86] width 13 height 12
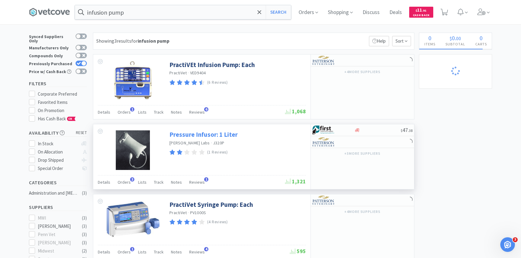
scroll to position [0, 0]
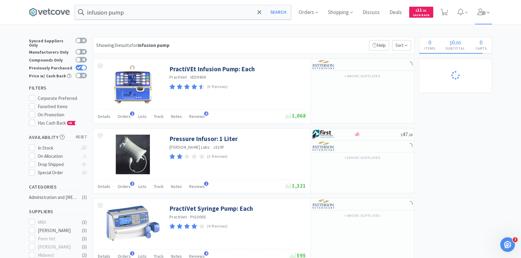
click at [484, 20] on span at bounding box center [483, 12] width 17 height 24
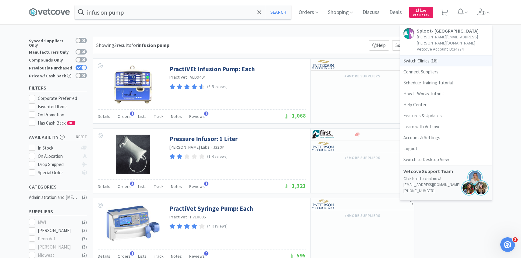
click at [441, 57] on span "Switch Clinics ( 16 )" at bounding box center [445, 60] width 91 height 11
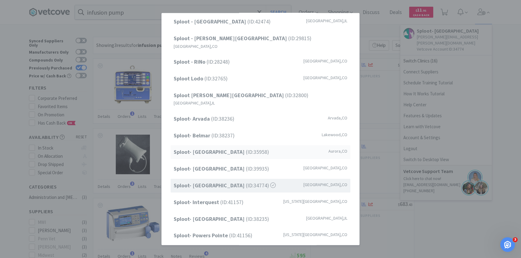
scroll to position [73, 0]
click at [248, 144] on div "Sploot- Central Park (ID: 35958 ) Aurora , CO" at bounding box center [261, 151] width 180 height 14
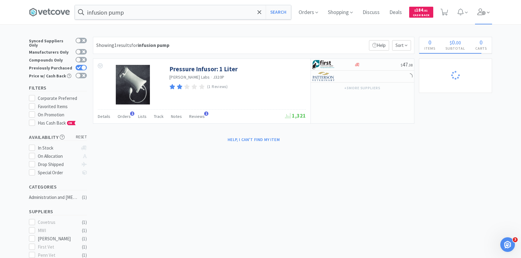
click at [481, 11] on icon at bounding box center [481, 12] width 9 height 7
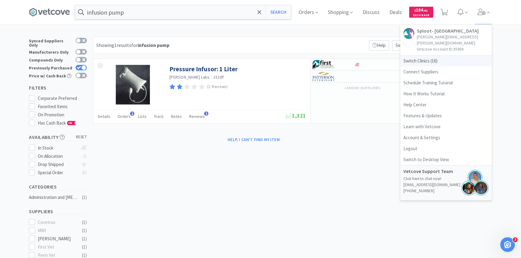
click at [447, 55] on span "Switch Clinics ( 16 )" at bounding box center [445, 60] width 91 height 11
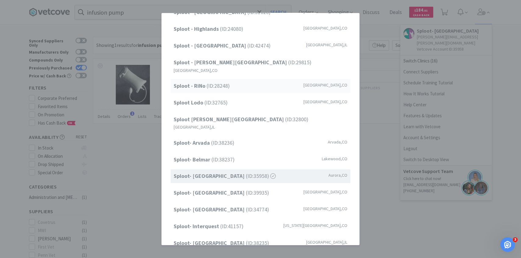
scroll to position [46, 0]
click at [239, 137] on div "Sploot- Arvada (ID: 38236 ) [GEOGRAPHIC_DATA] , [GEOGRAPHIC_DATA]" at bounding box center [261, 144] width 180 height 14
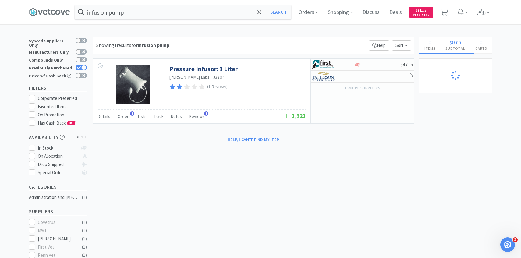
click at [494, 17] on div "infusion pump Search Orders Shopping Discuss Discuss Deals Deals $ 71 . 31 Cash…" at bounding box center [260, 12] width 469 height 24
click at [486, 22] on span at bounding box center [483, 12] width 17 height 24
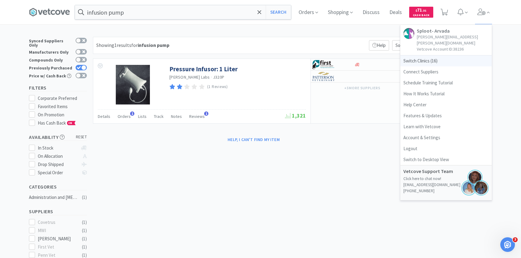
click at [447, 55] on span "Switch Clinics ( 16 )" at bounding box center [445, 60] width 91 height 11
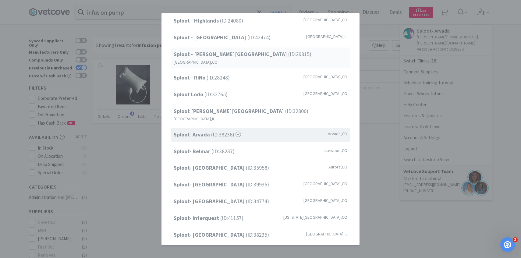
scroll to position [78, 0]
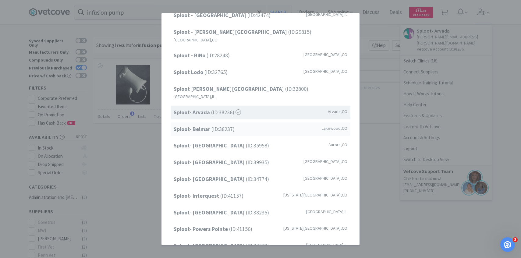
click at [257, 122] on div "Sploot- Belmar (ID: 38237 ) Lakewood , CO" at bounding box center [261, 129] width 180 height 14
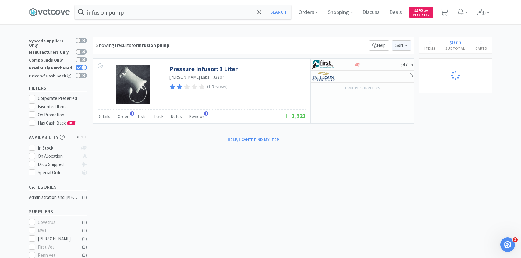
select select "2"
select select "4"
select select "2"
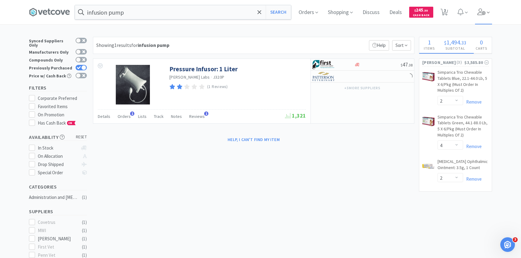
click at [480, 17] on span at bounding box center [483, 12] width 17 height 24
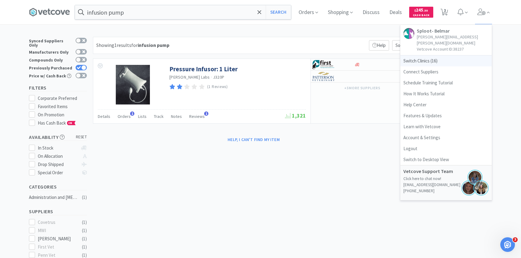
click at [442, 57] on span "Switch Clinics ( 16 )" at bounding box center [445, 60] width 91 height 11
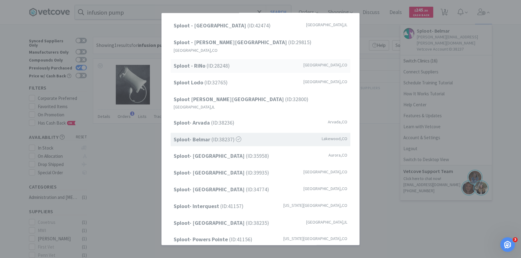
scroll to position [78, 0]
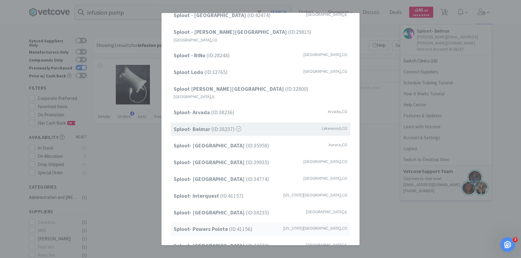
click at [236, 225] on span "Sploot- Powers Pointe (ID: 41156 )" at bounding box center [213, 229] width 79 height 9
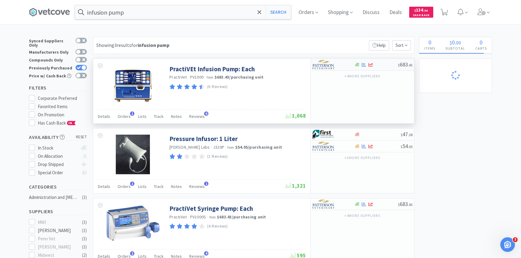
click at [341, 65] on div at bounding box center [329, 64] width 34 height 10
select select "1"
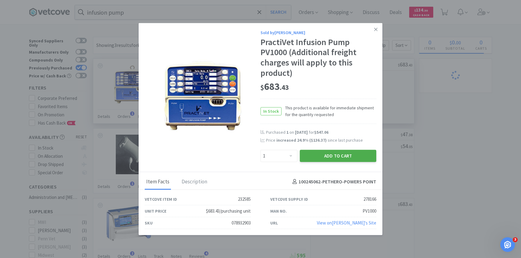
click at [321, 151] on button "Add to Cart" at bounding box center [338, 156] width 76 height 12
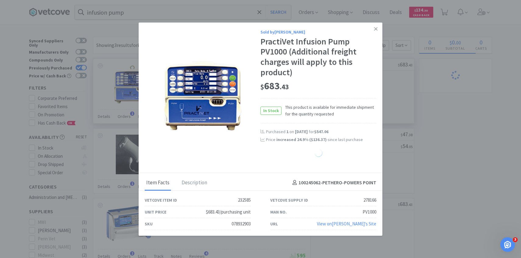
select select "1"
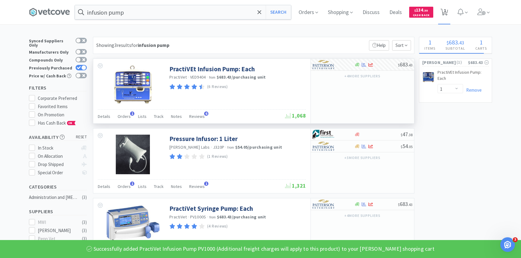
click at [446, 10] on icon at bounding box center [445, 12] width 8 height 7
select select "1"
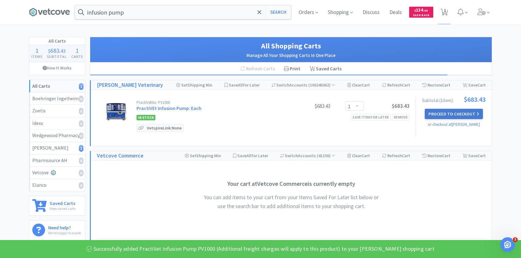
click at [436, 114] on button "Proceed to Checkout" at bounding box center [454, 114] width 58 height 10
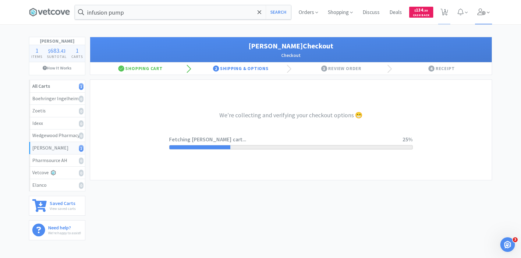
click at [483, 15] on span at bounding box center [483, 12] width 17 height 24
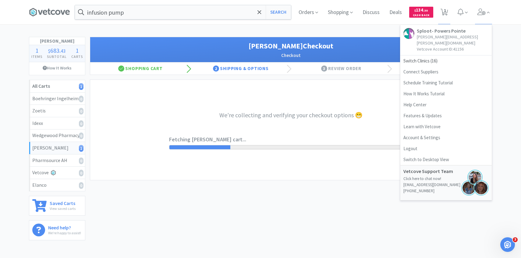
click at [369, 28] on div "infusion pump Search Orders Shopping Discuss Discuss Deals Deals $ 134 . 30 Cas…" at bounding box center [260, 122] width 521 height 245
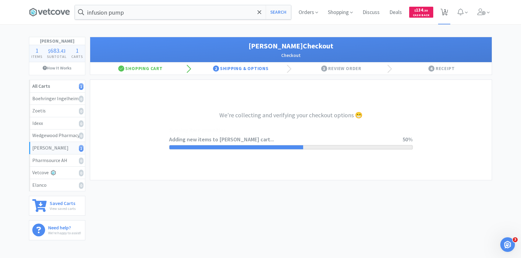
click at [441, 11] on icon at bounding box center [445, 12] width 8 height 7
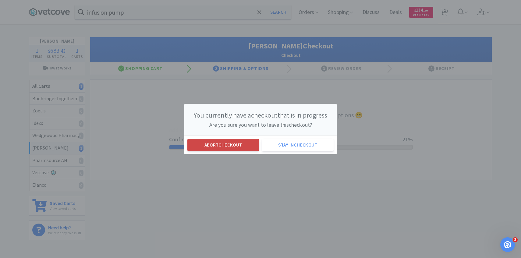
click at [214, 143] on button "Abort checkout" at bounding box center [223, 145] width 72 height 12
select select "1"
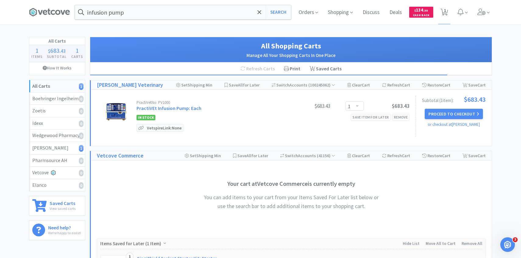
click at [113, 110] on img at bounding box center [115, 111] width 21 height 21
click at [155, 107] on link "PractiVEt Infusion Pump: Each" at bounding box center [168, 108] width 65 height 6
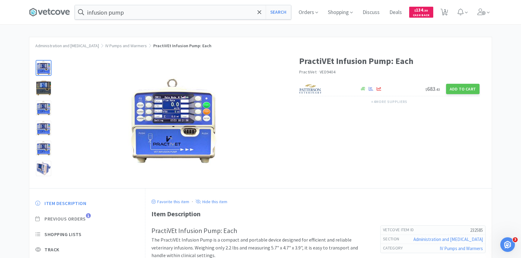
click at [79, 218] on span "Previous Orders" at bounding box center [64, 219] width 41 height 6
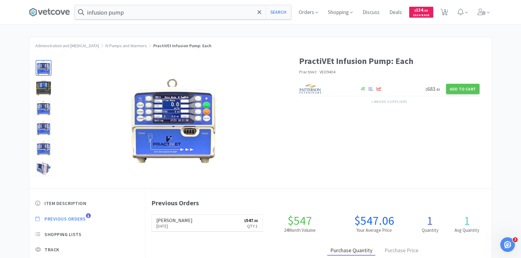
scroll to position [167, 346]
click at [445, 7] on span "1" at bounding box center [445, 10] width 2 height 24
select select "1"
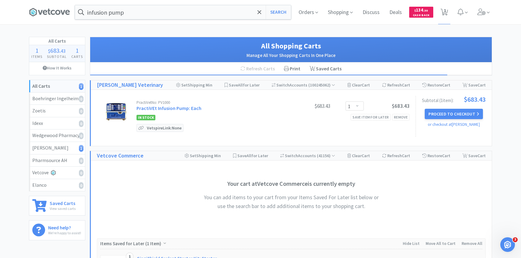
click at [445, 107] on div "Subtotal ( 1 item ): $683.43 Proceed to Checkout or checkout at Patterson" at bounding box center [451, 116] width 70 height 41
click at [445, 112] on button "Proceed to Checkout" at bounding box center [454, 114] width 58 height 10
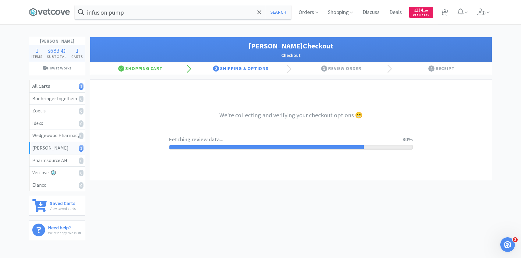
select select "1"
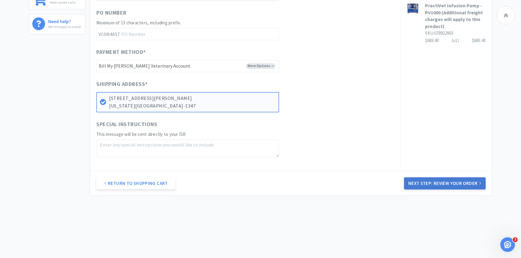
click at [446, 186] on button "Next Step: Review Your Order" at bounding box center [445, 183] width 82 height 12
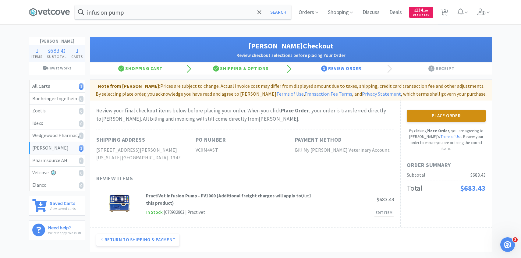
click at [420, 115] on button "Place Order" at bounding box center [446, 116] width 79 height 12
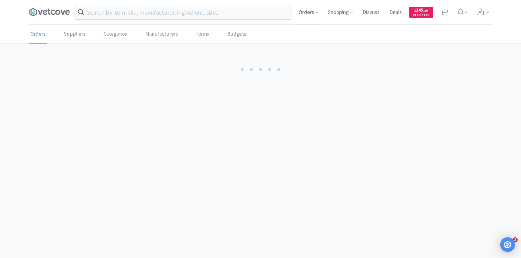
click at [311, 7] on span "Orders" at bounding box center [308, 12] width 24 height 24
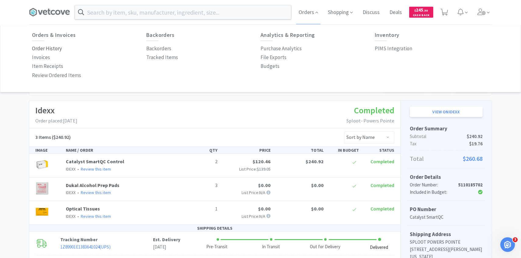
click at [55, 44] on link "Order History" at bounding box center [47, 48] width 30 height 9
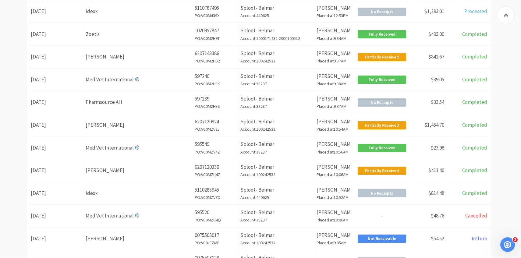
scroll to position [236, 0]
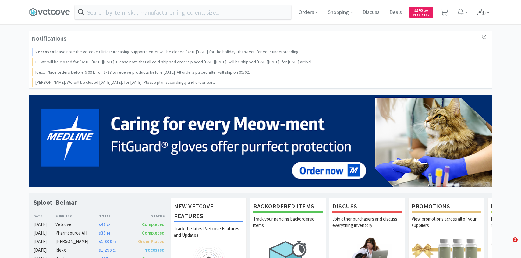
click at [482, 10] on icon at bounding box center [481, 12] width 9 height 7
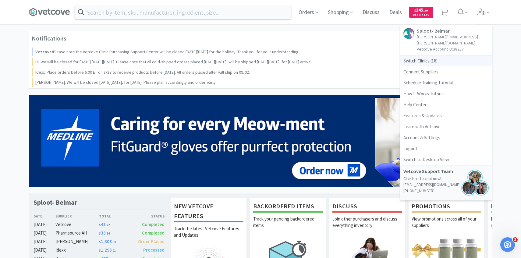
click at [440, 55] on span "Switch Clinics ( 16 )" at bounding box center [445, 60] width 91 height 11
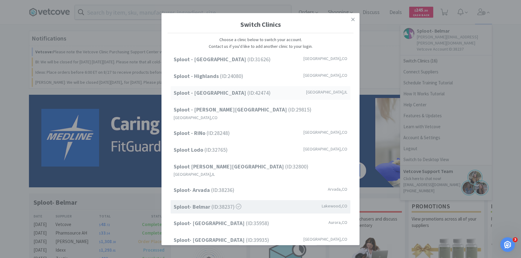
scroll to position [78, 0]
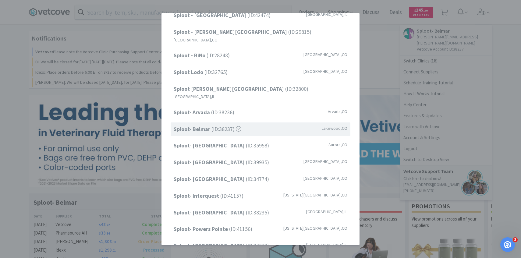
click at [218, 125] on span "Sploot- Belmar (ID: 38237 )" at bounding box center [208, 129] width 68 height 9
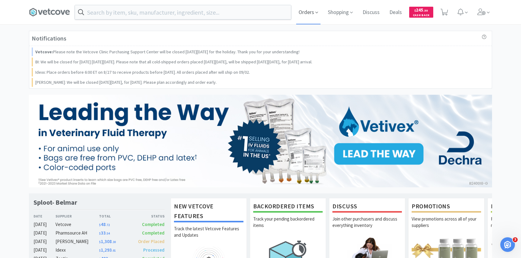
click at [309, 8] on span "Orders" at bounding box center [308, 12] width 24 height 24
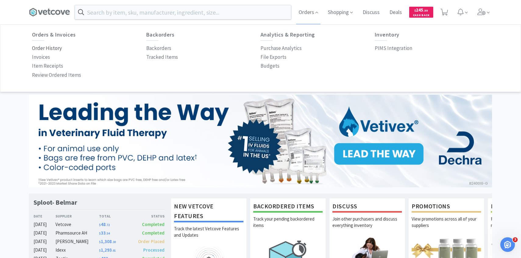
click at [54, 48] on p "Order History" at bounding box center [47, 48] width 30 height 8
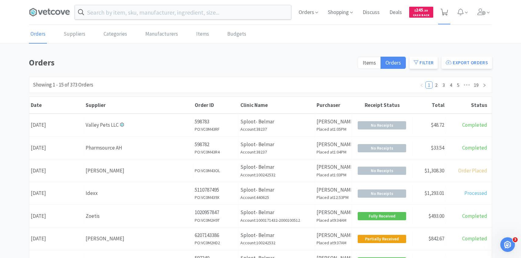
click at [441, 11] on icon at bounding box center [445, 12] width 8 height 7
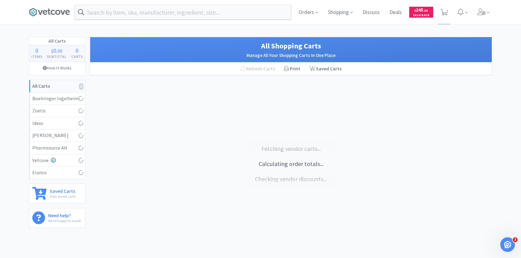
select select "2"
select select "4"
select select "2"
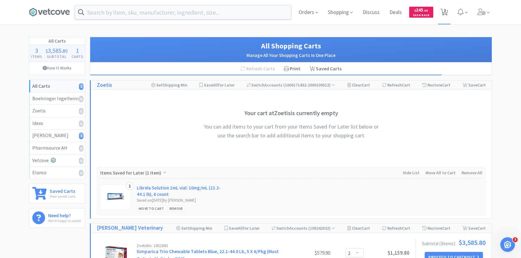
click at [446, 7] on span "3" at bounding box center [444, 12] width 12 height 24
click at [477, 13] on span at bounding box center [483, 12] width 17 height 24
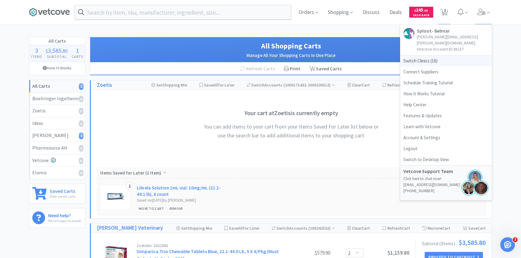
click at [425, 55] on span "Switch Clinics ( 16 )" at bounding box center [445, 60] width 91 height 11
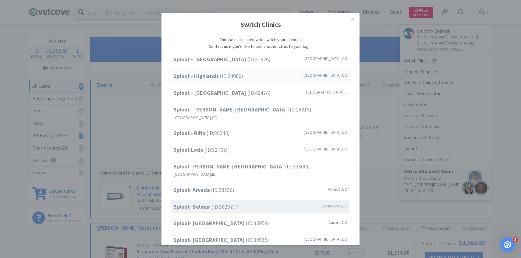
click at [278, 79] on div "Sploot - Highlands (ID: 24080 ) Denver , CO" at bounding box center [261, 76] width 180 height 14
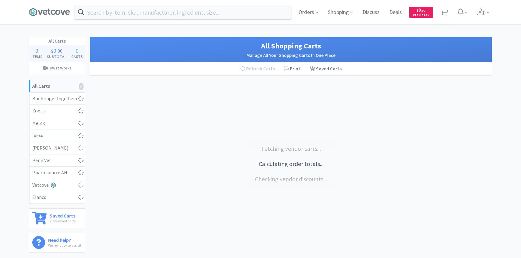
click at [311, 16] on span "Orders" at bounding box center [308, 12] width 24 height 24
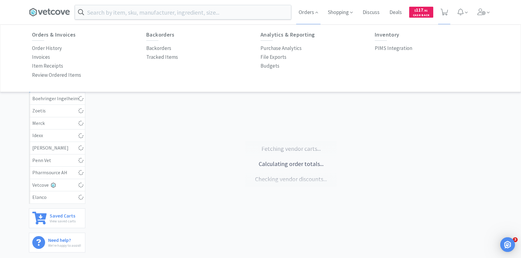
select select "4"
select select "1"
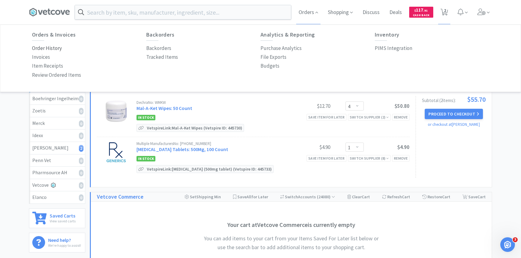
click at [51, 47] on p "Order History" at bounding box center [47, 48] width 30 height 8
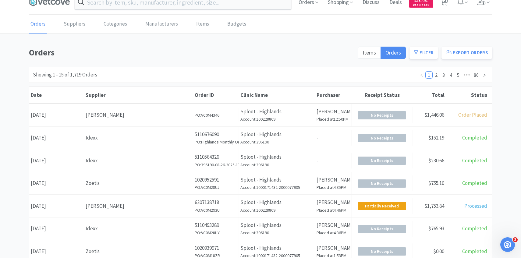
scroll to position [12, 0]
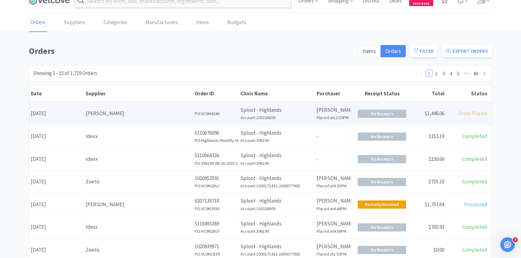
click at [116, 111] on div "[PERSON_NAME]" at bounding box center [139, 113] width 106 height 8
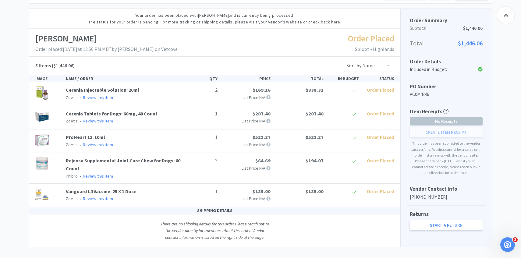
scroll to position [99, 0]
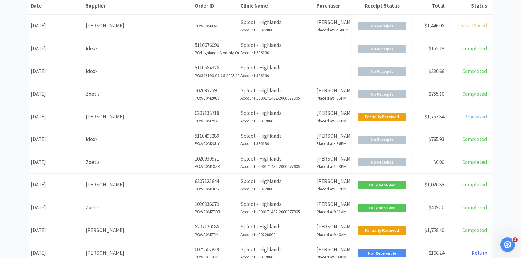
scroll to position [12, 0]
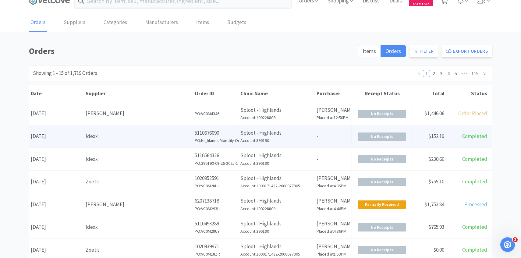
click at [117, 138] on div "Idexx" at bounding box center [139, 136] width 106 height 8
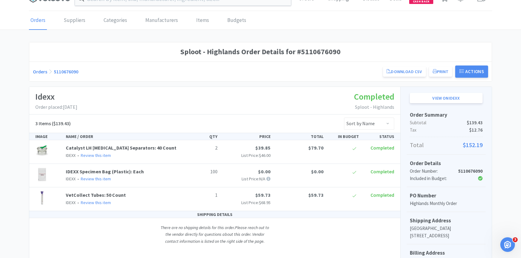
scroll to position [24, 0]
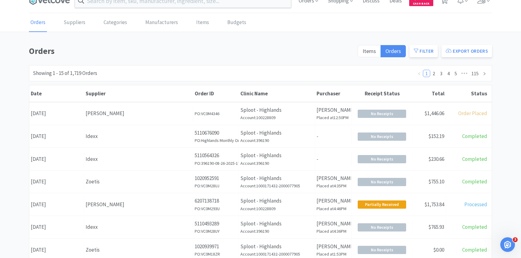
scroll to position [48, 0]
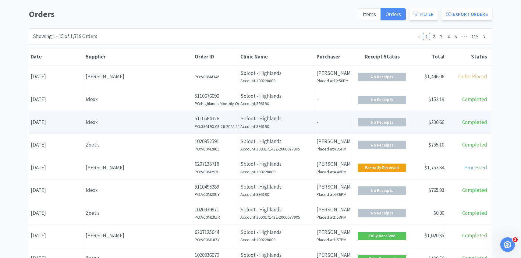
click at [136, 125] on div "Idexx" at bounding box center [139, 122] width 106 height 8
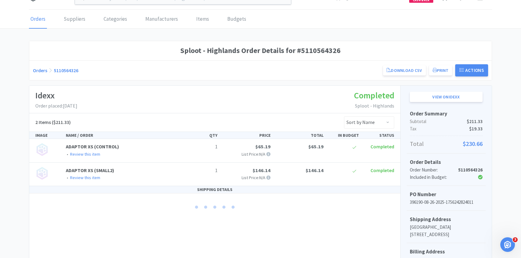
scroll to position [45, 0]
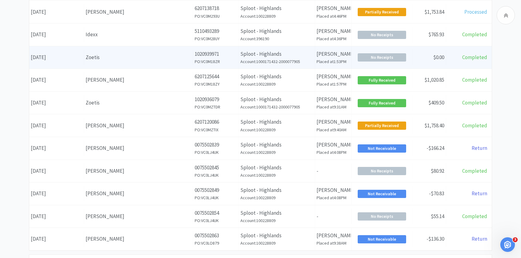
scroll to position [236, 0]
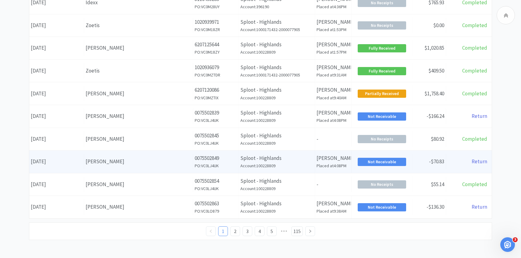
click at [171, 168] on div "Supplier Patterson" at bounding box center [138, 162] width 109 height 16
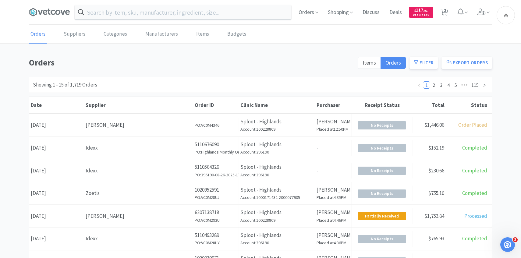
scroll to position [236, 0]
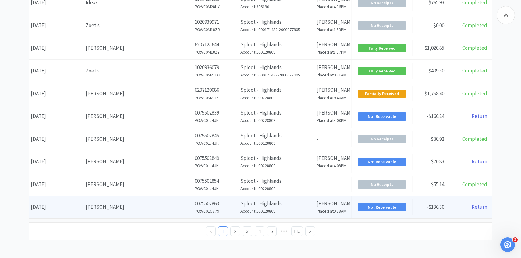
click at [156, 202] on div "Supplier Patterson" at bounding box center [138, 207] width 109 height 16
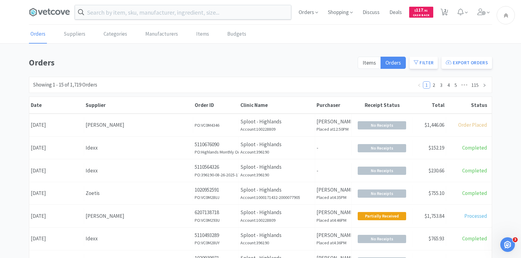
scroll to position [236, 0]
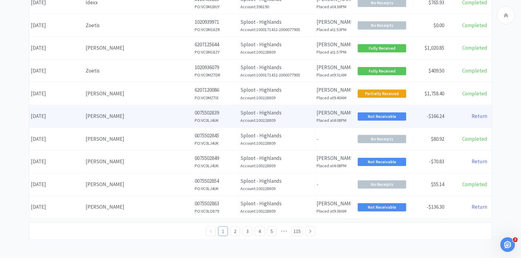
click at [170, 122] on div "Supplier Patterson" at bounding box center [138, 116] width 109 height 16
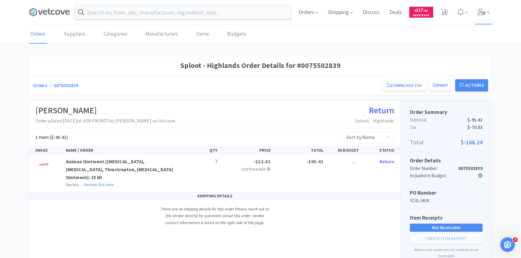
click at [488, 18] on span at bounding box center [483, 12] width 17 height 24
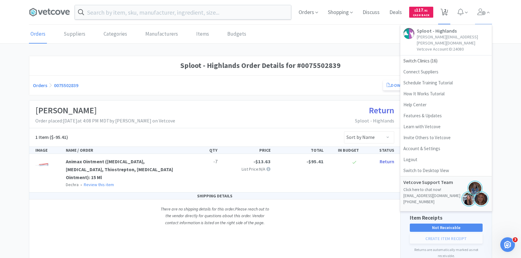
click at [448, 12] on span "2" at bounding box center [444, 12] width 12 height 24
select select "4"
select select "1"
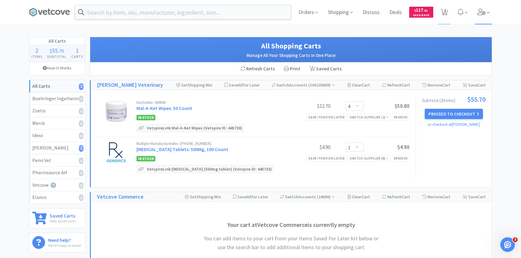
click at [480, 10] on icon at bounding box center [481, 12] width 9 height 7
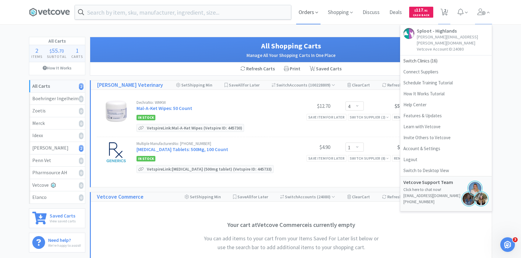
click at [307, 14] on span "Orders" at bounding box center [308, 12] width 24 height 24
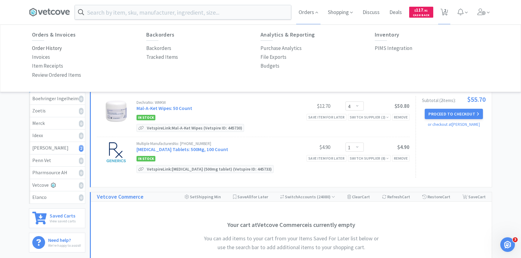
click at [57, 51] on p "Order History" at bounding box center [47, 48] width 30 height 8
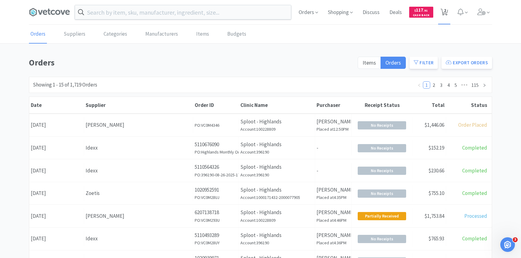
click at [447, 9] on icon at bounding box center [445, 12] width 8 height 7
select select "4"
select select "1"
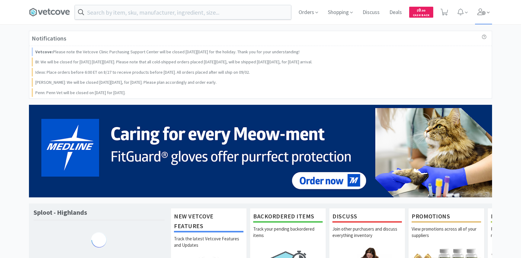
click at [477, 17] on span at bounding box center [483, 12] width 17 height 24
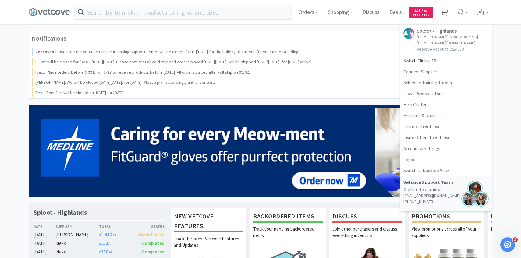
click at [442, 16] on span at bounding box center [445, 12] width 8 height 9
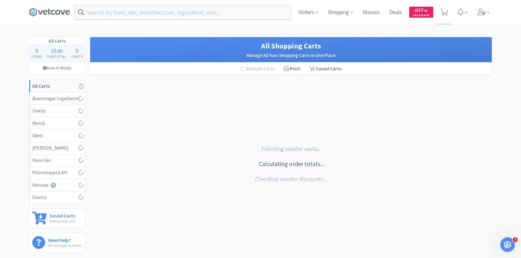
select select "4"
select select "1"
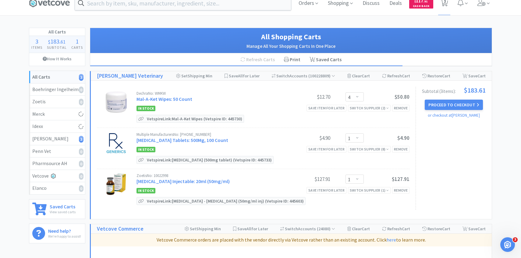
scroll to position [12, 0]
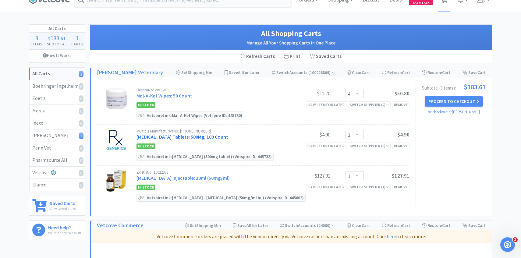
click at [186, 135] on link "[MEDICAL_DATA] Tablets: 500Mg, 100 Count" at bounding box center [182, 137] width 92 height 6
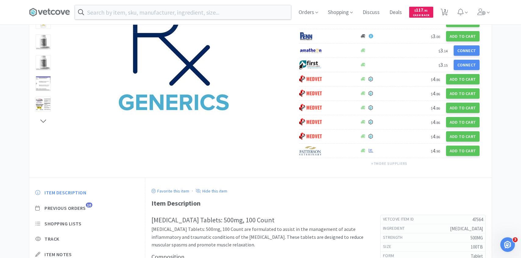
scroll to position [122, 0]
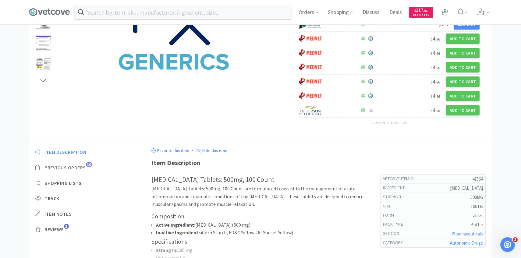
click at [78, 168] on span "Previous Orders" at bounding box center [64, 168] width 41 height 6
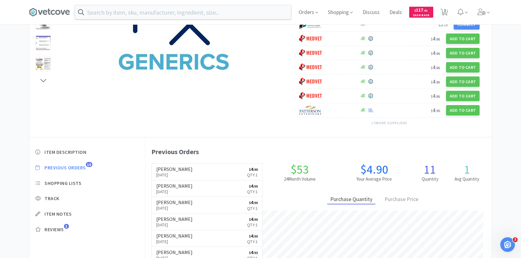
scroll to position [167, 346]
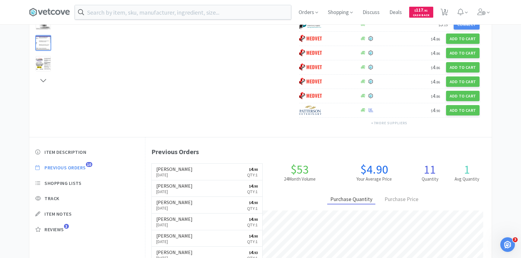
select select "4"
select select "1"
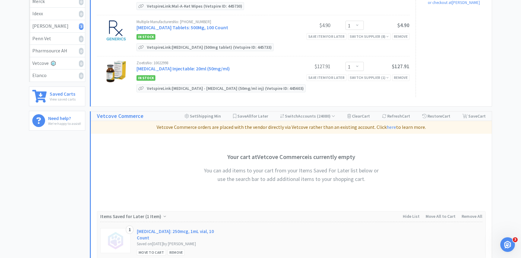
scroll to position [12, 0]
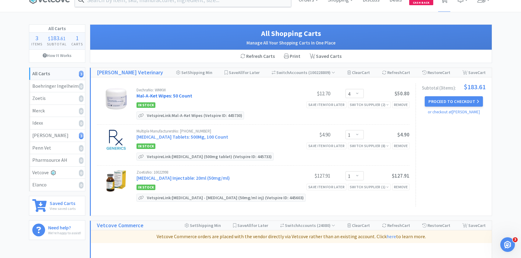
click at [165, 93] on link "Mal-A-Ket Wipes: 50 Count" at bounding box center [164, 96] width 56 height 6
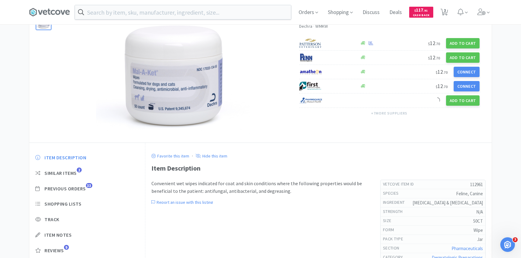
scroll to position [60, 0]
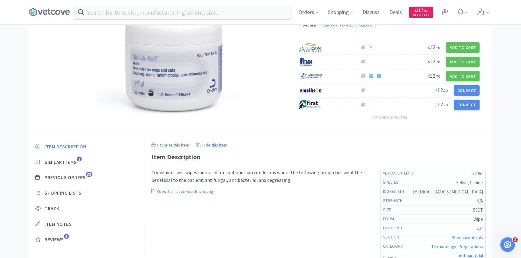
click at [82, 185] on div "Item Description Similar Items 2 Previous Orders 33 Shopping Lists Track Item N…" at bounding box center [87, 197] width 116 height 121
click at [82, 179] on span "Previous Orders" at bounding box center [64, 177] width 41 height 6
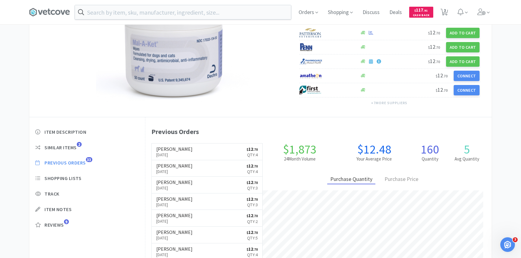
scroll to position [69, 0]
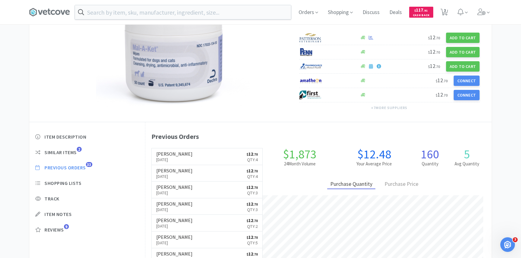
select select "4"
select select "1"
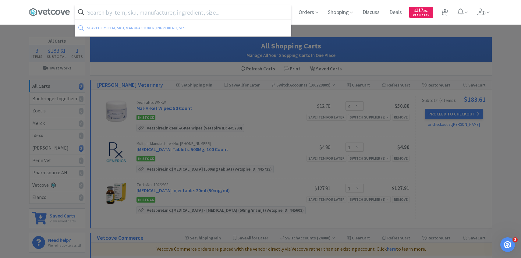
click at [134, 6] on input "text" at bounding box center [183, 12] width 216 height 14
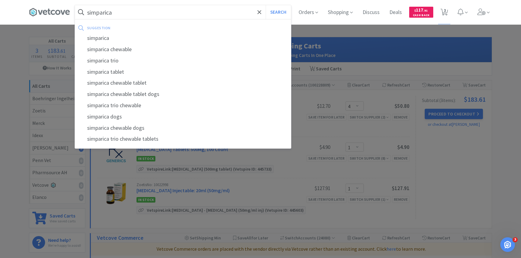
type input "simparica"
click at [266, 5] on button "Search" at bounding box center [278, 12] width 25 height 14
select select "4"
select select "1"
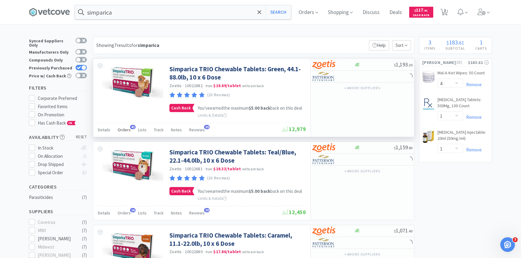
click at [127, 133] on span "Orders" at bounding box center [124, 129] width 13 height 5
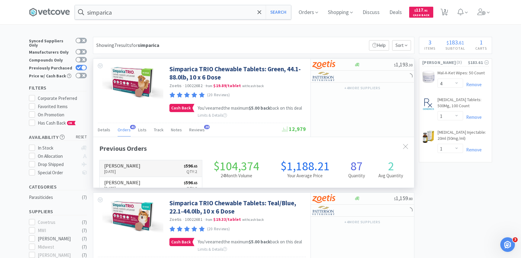
scroll to position [163, 321]
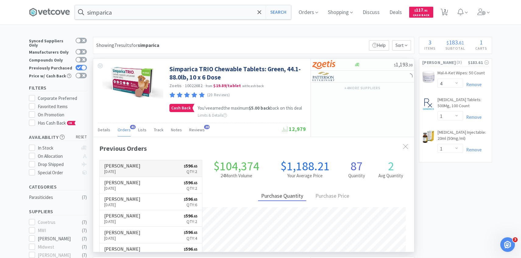
click at [161, 170] on link "[PERSON_NAME] [DATE] $ 596 . 65 Qty: 2" at bounding box center [151, 168] width 102 height 17
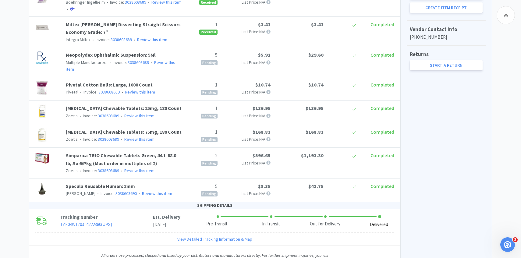
scroll to position [318, 0]
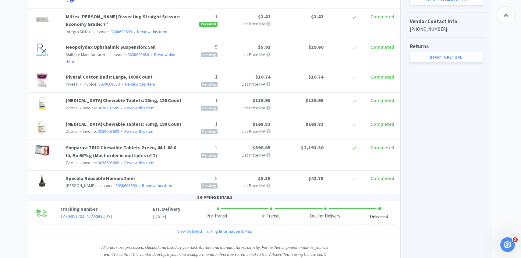
select select "4"
select select "1"
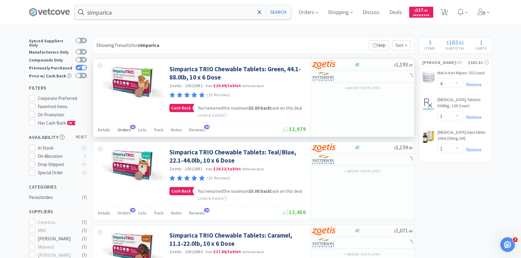
click at [128, 133] on span "Orders" at bounding box center [124, 129] width 13 height 5
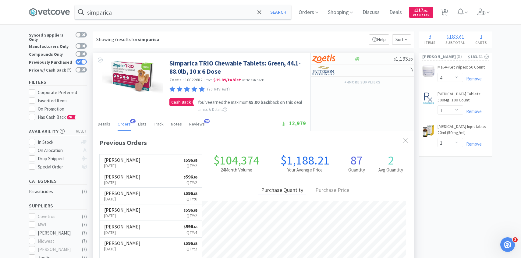
scroll to position [12, 0]
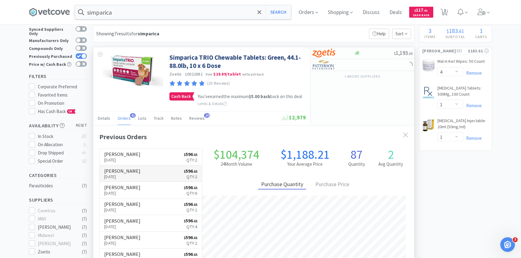
click at [132, 180] on p "[DATE]" at bounding box center [122, 176] width 36 height 7
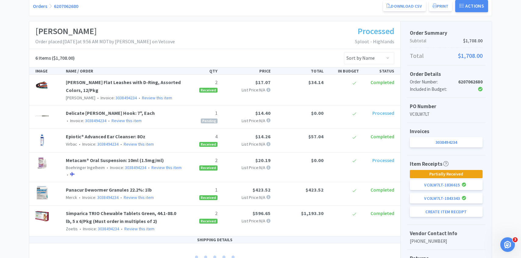
scroll to position [125, 0]
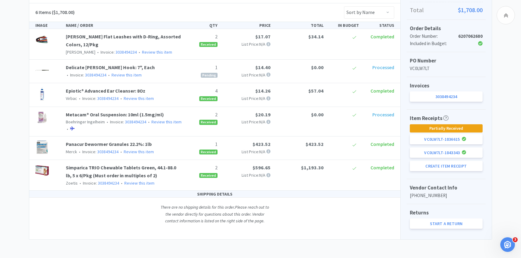
scroll to position [12, 0]
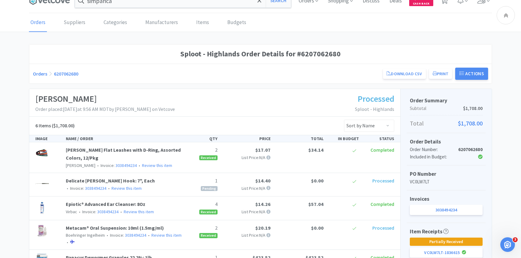
select select "4"
select select "1"
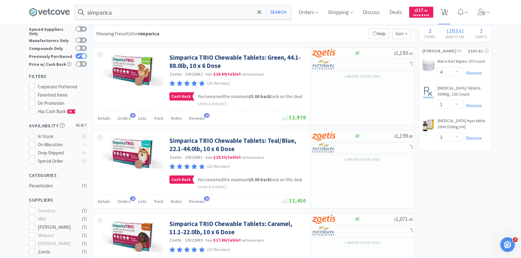
click at [448, 8] on span "3" at bounding box center [444, 12] width 12 height 24
select select "4"
select select "1"
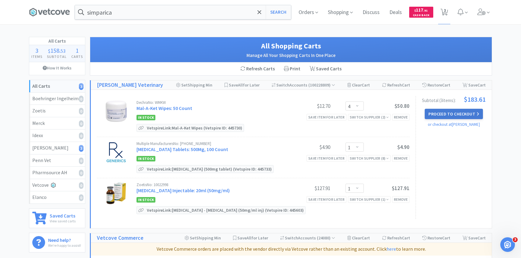
click at [455, 112] on button "Proceed to Checkout" at bounding box center [454, 114] width 58 height 10
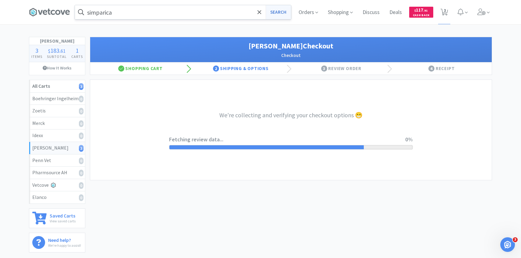
select select "1"
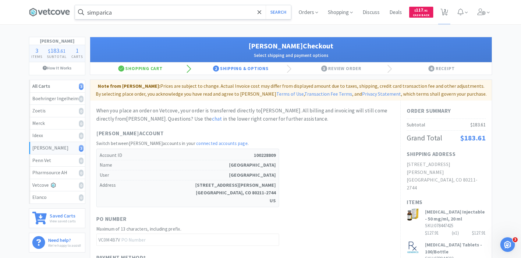
click at [144, 14] on input "simparica" at bounding box center [183, 12] width 216 height 14
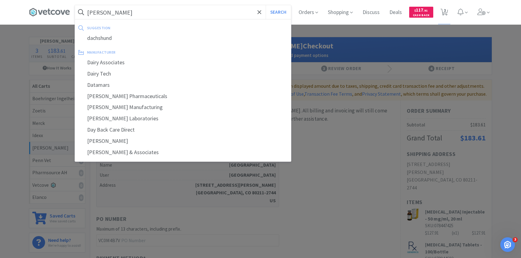
type input "dapp"
click at [266, 5] on button "Search" at bounding box center [278, 12] width 25 height 14
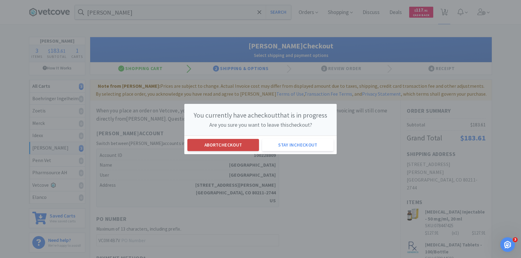
click at [218, 144] on button "Abort checkout" at bounding box center [223, 145] width 72 height 12
select select "4"
select select "1"
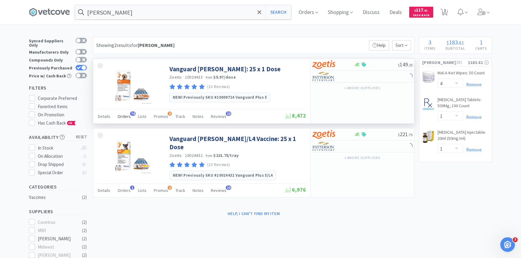
click at [127, 115] on span "Orders" at bounding box center [124, 116] width 13 height 5
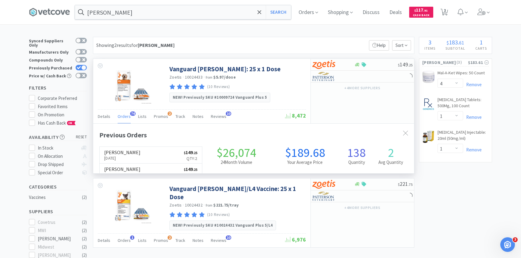
scroll to position [163, 321]
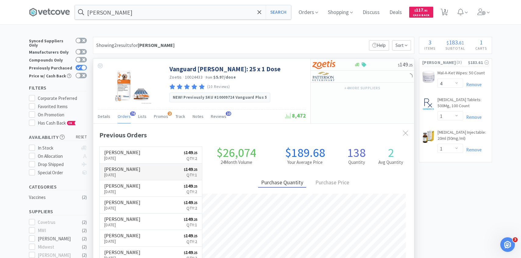
click at [137, 164] on link "Patterson Aug 13th, 2025 $ 149 . 25 Qty: 1" at bounding box center [151, 172] width 102 height 17
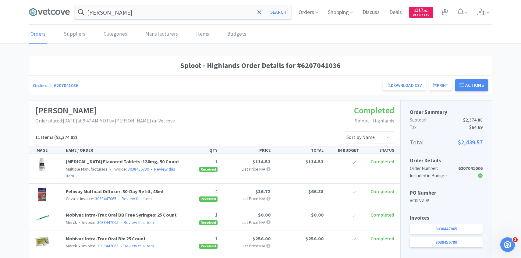
select select "4"
select select "1"
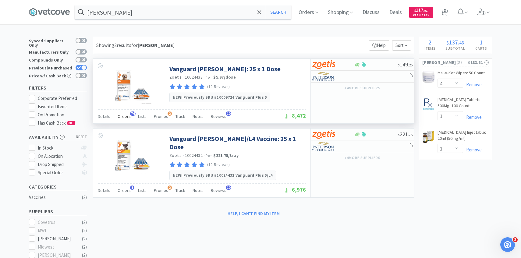
click at [121, 121] on div "Orders 74" at bounding box center [124, 118] width 13 height 12
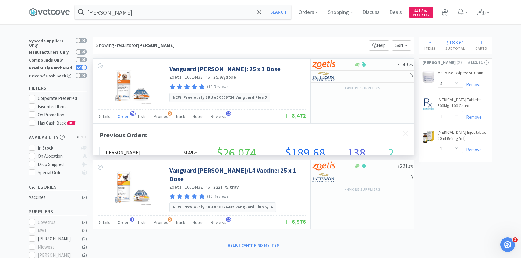
scroll to position [163, 321]
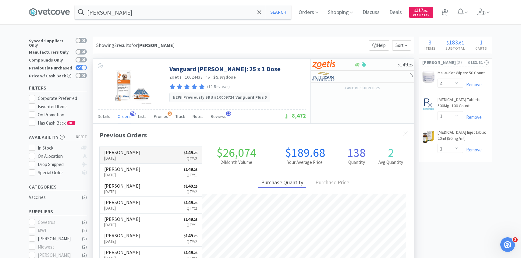
click at [134, 153] on link "Patterson Aug 24th, 2025 $ 149 . 25 Qty: 2" at bounding box center [151, 155] width 102 height 17
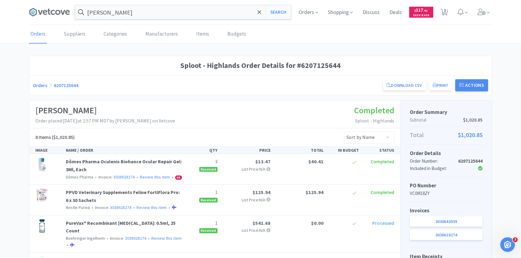
scroll to position [163, 0]
select select "4"
select select "1"
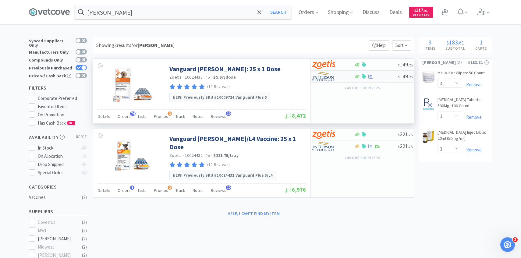
click at [336, 82] on div "$ 149 . 25" at bounding box center [362, 77] width 103 height 12
select select "1"
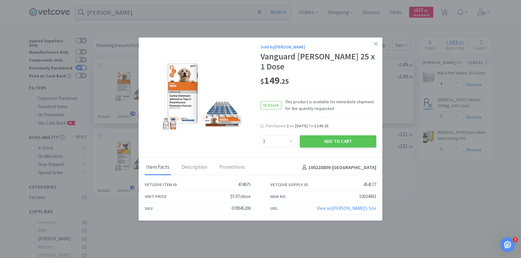
click at [319, 143] on div "Add to Cart" at bounding box center [338, 141] width 79 height 15
click at [319, 136] on button "Add to Cart" at bounding box center [338, 141] width 76 height 12
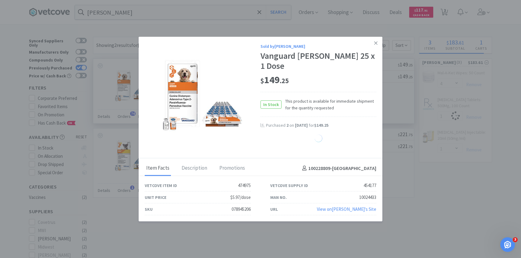
select select "1"
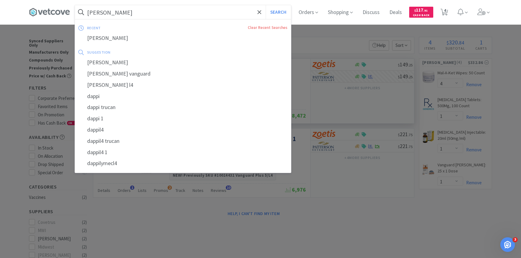
click at [146, 8] on input "dapp" at bounding box center [183, 12] width 216 height 14
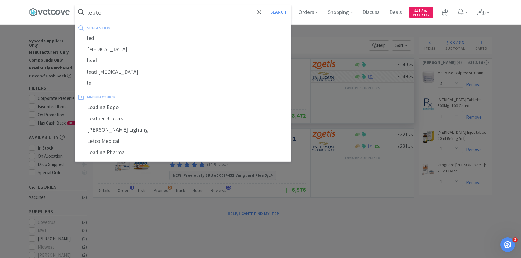
click at [266, 5] on button "Search" at bounding box center [278, 12] width 25 height 14
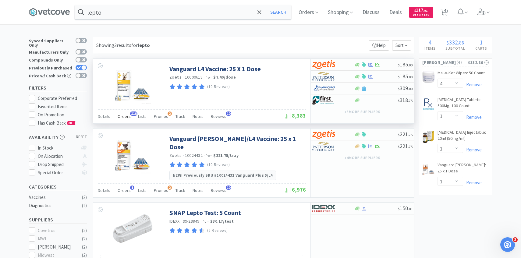
click at [125, 117] on span "Orders" at bounding box center [124, 116] width 13 height 5
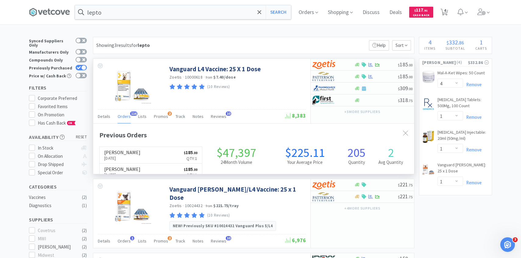
scroll to position [163, 321]
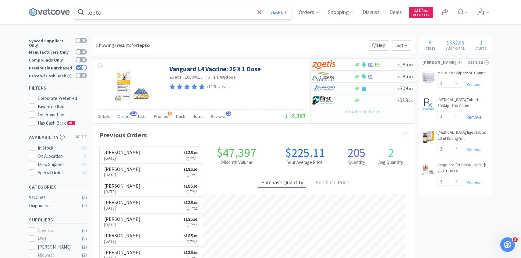
click at [161, 16] on input "lepto" at bounding box center [183, 12] width 216 height 14
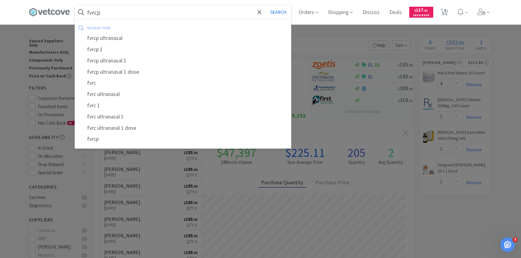
type input "fvrcp"
click at [266, 5] on button "Search" at bounding box center [278, 12] width 25 height 14
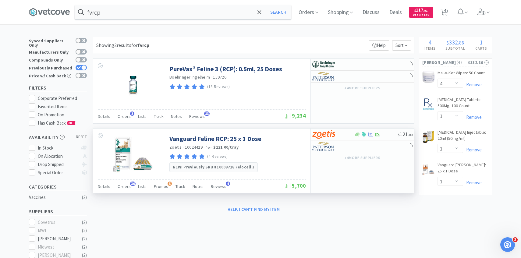
click at [129, 186] on div "Details Orders 36 Lists Promos 3 Track Notes Reviews 4" at bounding box center [191, 188] width 187 height 12
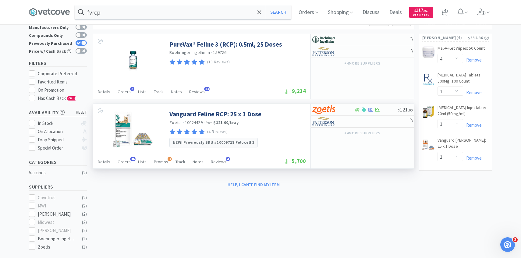
scroll to position [47, 0]
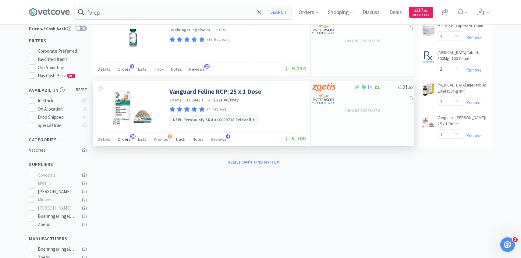
click at [123, 143] on div "Orders 36" at bounding box center [124, 140] width 13 height 12
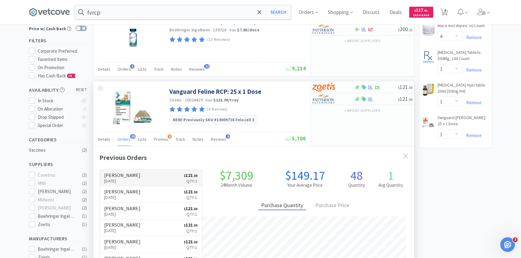
scroll to position [163, 321]
click at [128, 180] on p "Aug 24th, 2025" at bounding box center [122, 181] width 36 height 7
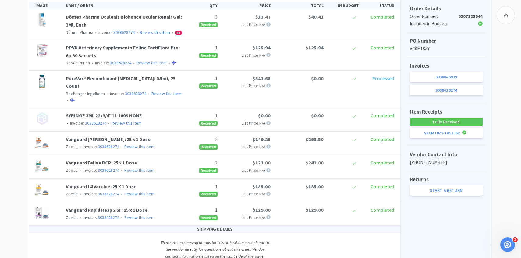
scroll to position [144, 0]
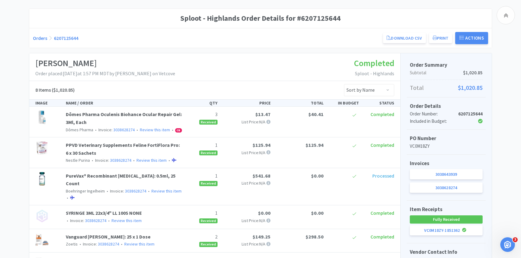
select select "4"
select select "1"
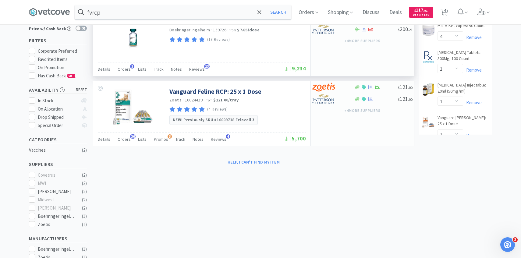
scroll to position [0, 0]
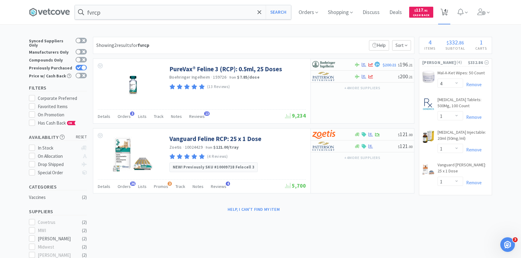
click at [448, 15] on span "4" at bounding box center [444, 12] width 12 height 24
select select "4"
select select "1"
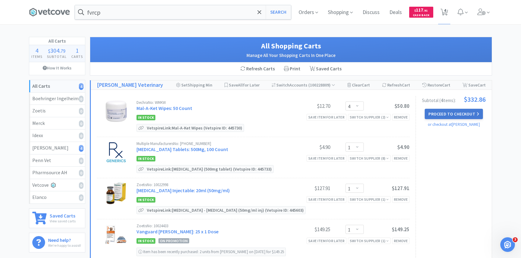
click at [447, 115] on button "Proceed to Checkout" at bounding box center [454, 114] width 58 height 10
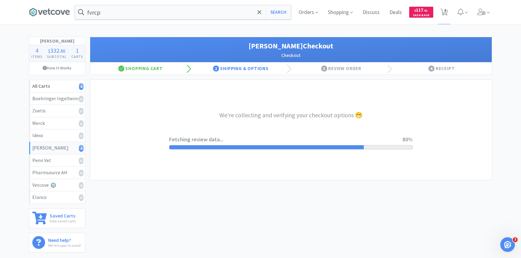
select select "1"
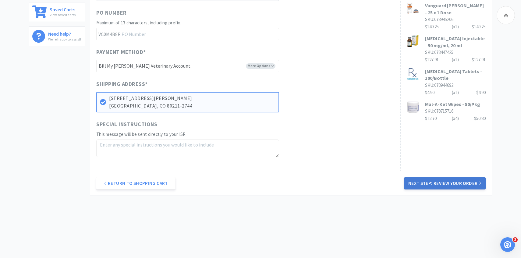
click at [435, 188] on button "Next Step: Review Your Order" at bounding box center [445, 183] width 82 height 12
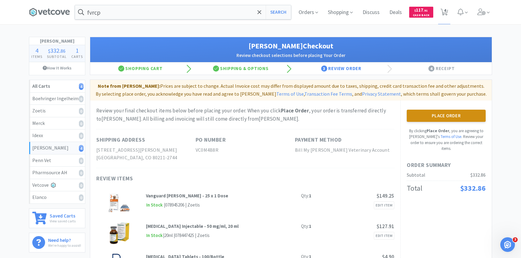
click at [426, 114] on button "Place Order" at bounding box center [446, 116] width 79 height 12
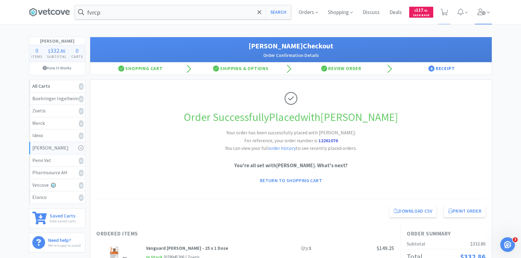
click at [476, 15] on span at bounding box center [483, 12] width 17 height 24
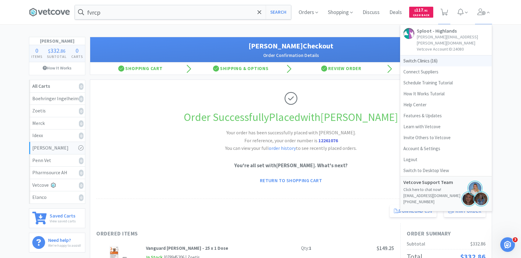
click at [437, 55] on span "Switch Clinics ( 16 )" at bounding box center [445, 60] width 91 height 11
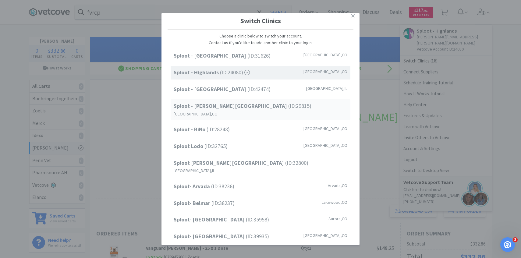
scroll to position [4, 0]
click at [248, 123] on div "Sploot - RiNo (ID: 28248 ) Denver , CO" at bounding box center [261, 129] width 180 height 14
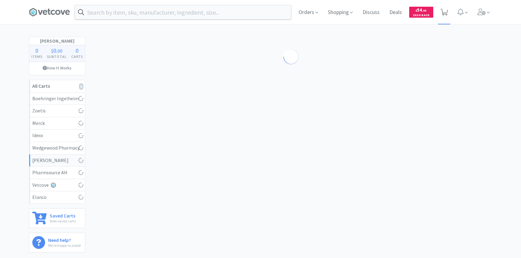
click at [443, 11] on icon at bounding box center [445, 12] width 8 height 7
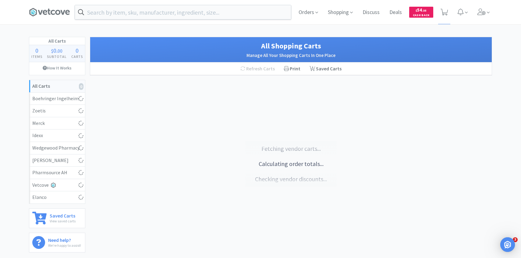
select select "1"
select select "2"
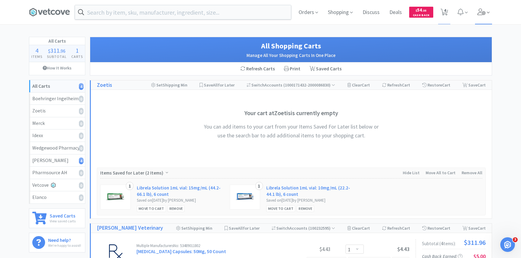
drag, startPoint x: 488, startPoint y: 19, endPoint x: 356, endPoint y: 73, distance: 143.3
click at [488, 19] on span at bounding box center [483, 12] width 17 height 24
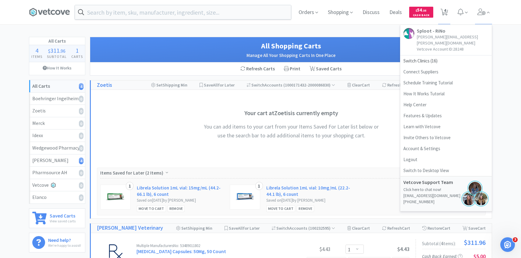
scroll to position [30, 0]
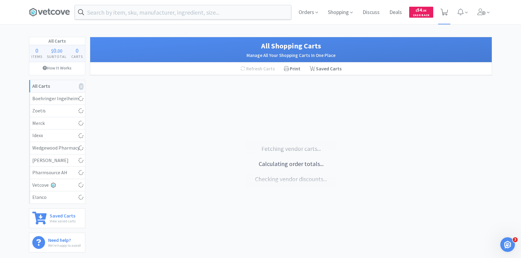
select select "1"
select select "2"
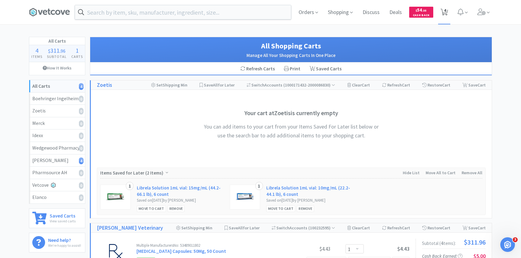
click at [444, 14] on span "4" at bounding box center [445, 10] width 2 height 24
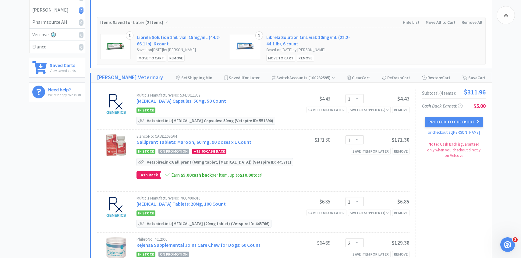
scroll to position [159, 0]
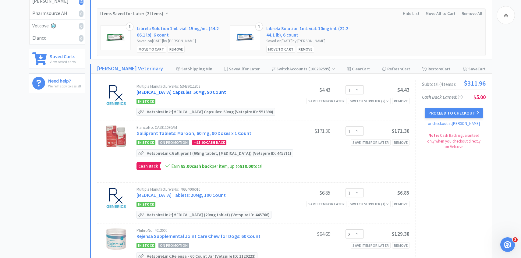
click at [167, 91] on link "[MEDICAL_DATA] Capsules: 50Mg, 50 Count" at bounding box center [181, 92] width 90 height 6
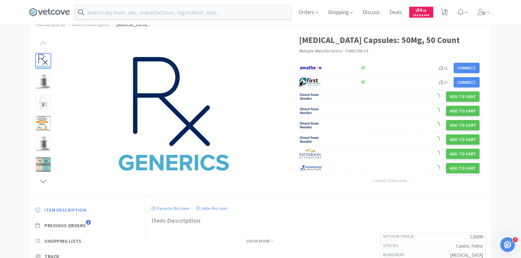
scroll to position [49, 0]
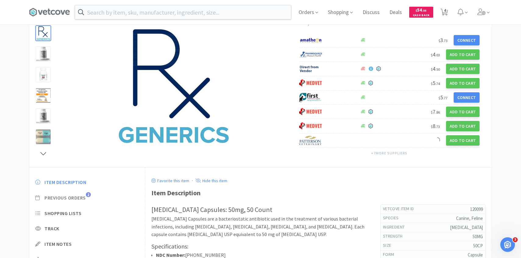
click at [83, 199] on span "Previous Orders" at bounding box center [64, 198] width 41 height 6
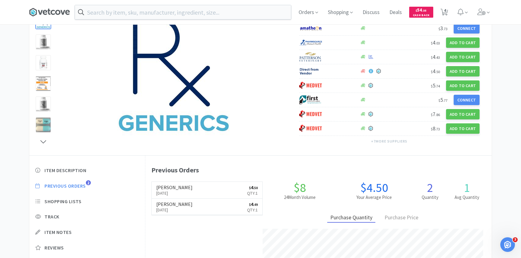
scroll to position [167, 346]
select select "1"
select select "2"
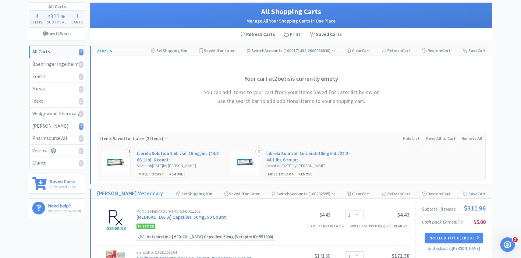
scroll to position [87, 0]
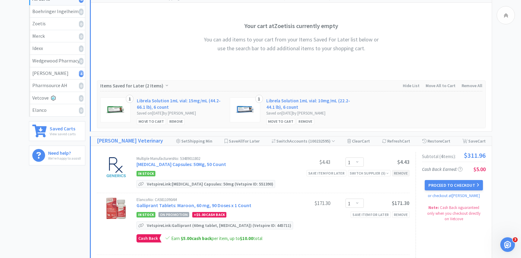
click at [402, 175] on div "Remove" at bounding box center [400, 173] width 17 height 6
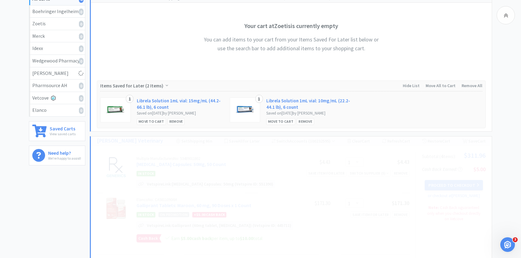
select select "2"
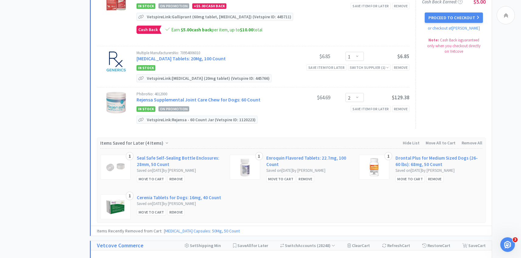
scroll to position [256, 0]
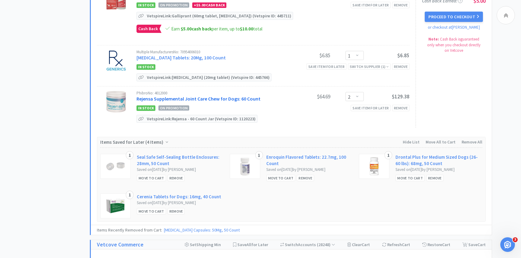
click at [241, 99] on link "Rejensa Supplemental Joint Care Chew for Dogs: 60 Count" at bounding box center [198, 99] width 124 height 6
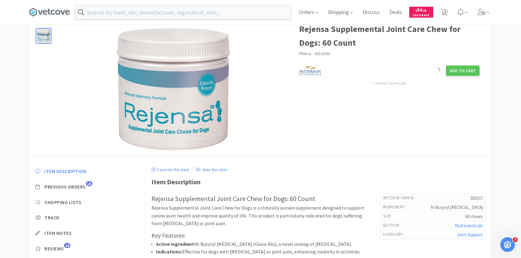
scroll to position [39, 0]
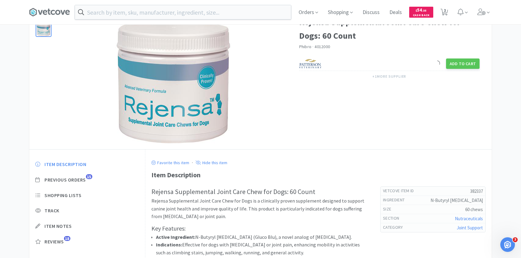
click at [81, 175] on div "Item Description Previous Orders 15 Shopping Lists Track Item Notes Reviews 18" at bounding box center [87, 207] width 116 height 105
click at [81, 180] on span "Previous Orders" at bounding box center [64, 180] width 41 height 6
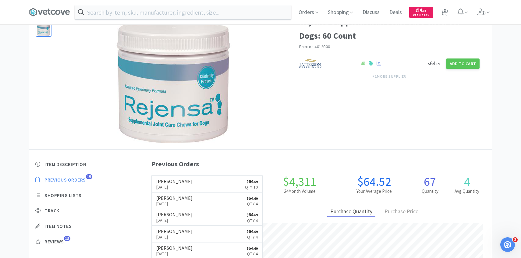
scroll to position [0, 0]
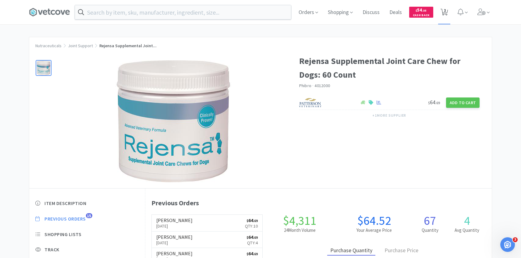
click at [448, 12] on span "3" at bounding box center [444, 12] width 12 height 24
select select "1"
select select "2"
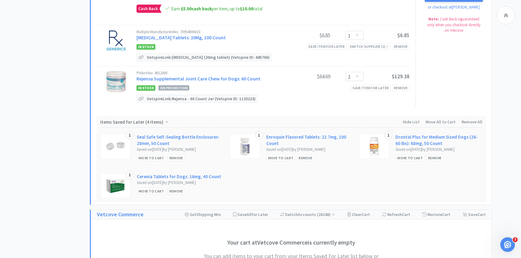
scroll to position [197, 0]
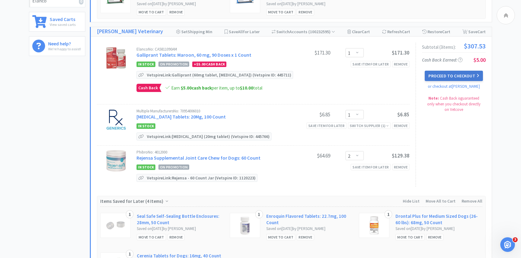
click at [445, 78] on button "Proceed to Checkout" at bounding box center [454, 76] width 58 height 10
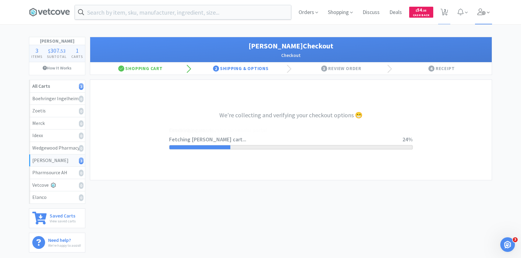
click at [480, 14] on icon at bounding box center [481, 12] width 9 height 7
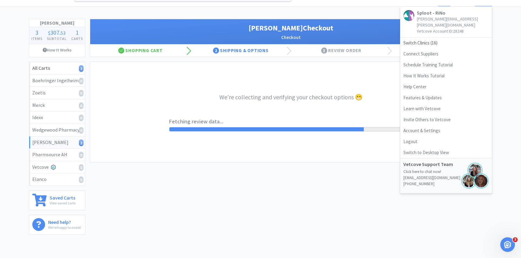
click at [310, 112] on div "We're collecting and verifying your checkout options 😁 Fetching review data... …" at bounding box center [291, 112] width 244 height 100
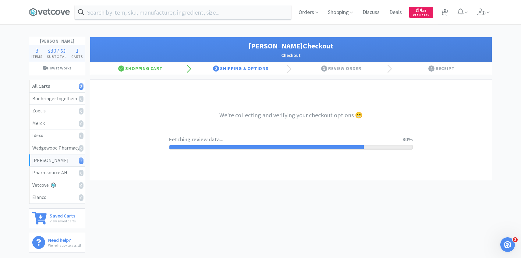
select select "1"
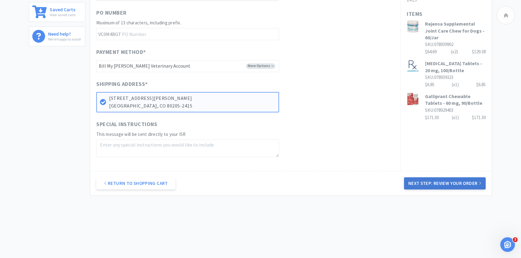
click at [419, 184] on button "Next Step: Review Your Order" at bounding box center [445, 183] width 82 height 12
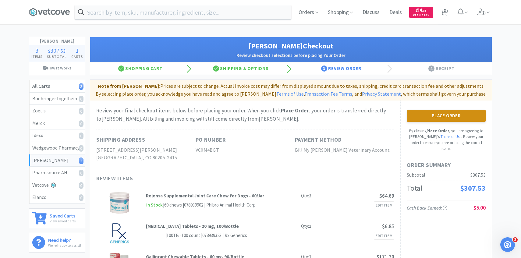
click at [418, 111] on button "Place Order" at bounding box center [446, 116] width 79 height 12
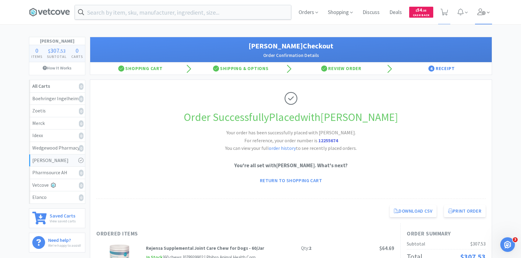
click at [491, 13] on span at bounding box center [483, 12] width 17 height 24
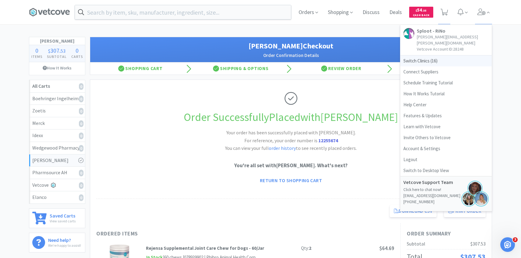
click at [448, 55] on span "Switch Clinics ( 16 )" at bounding box center [445, 60] width 91 height 11
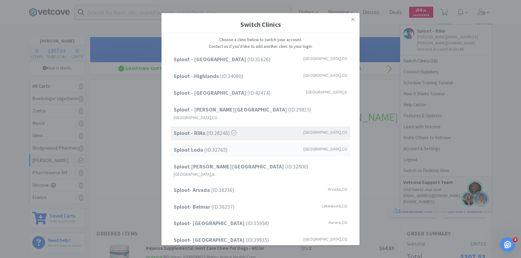
click at [236, 146] on div "Sploot Lodo (ID: 32765 ) Denver , CO" at bounding box center [261, 150] width 180 height 14
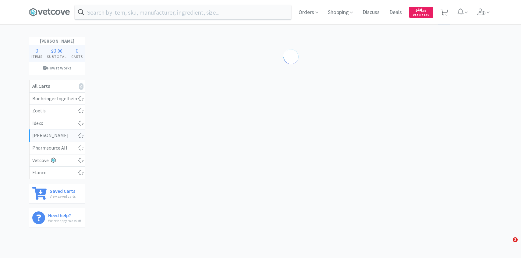
click at [447, 13] on icon at bounding box center [445, 12] width 8 height 7
select select "1"
select select "3"
select select "1"
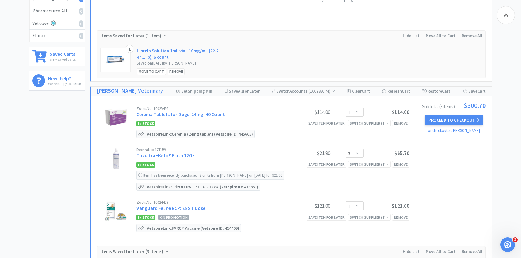
scroll to position [140, 0]
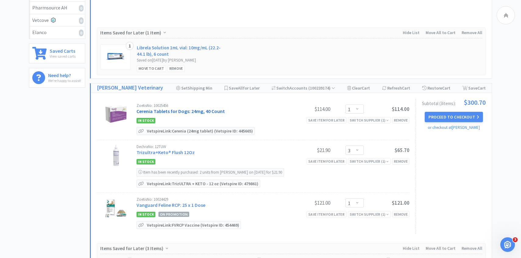
click at [188, 110] on link "Cerenia Tablets for Dogs: 24mg, 40 Count" at bounding box center [180, 111] width 88 height 6
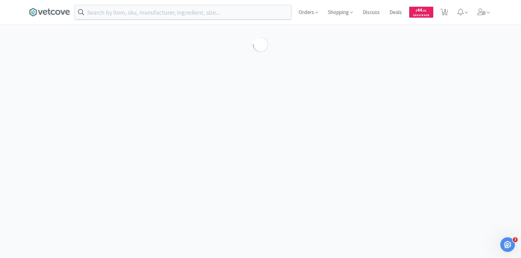
select select "298850"
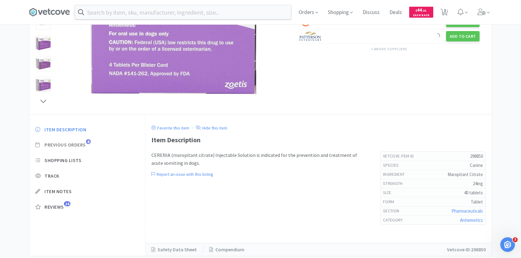
click at [86, 147] on span "Previous Orders" at bounding box center [64, 145] width 41 height 6
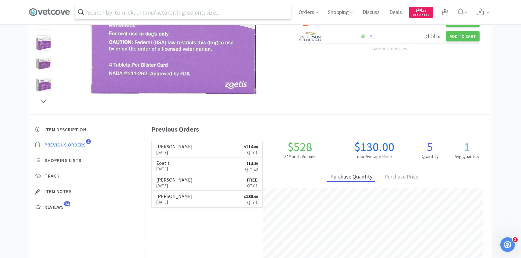
scroll to position [167, 346]
select select "1"
select select "3"
select select "1"
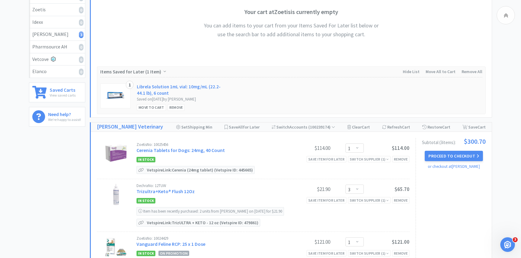
scroll to position [140, 0]
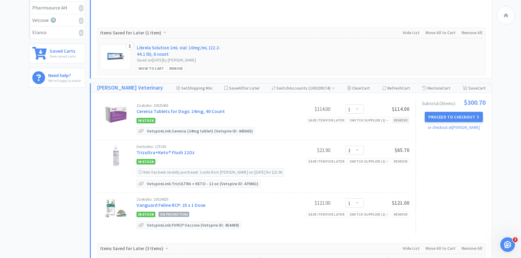
click at [404, 120] on div "Remove" at bounding box center [400, 120] width 17 height 6
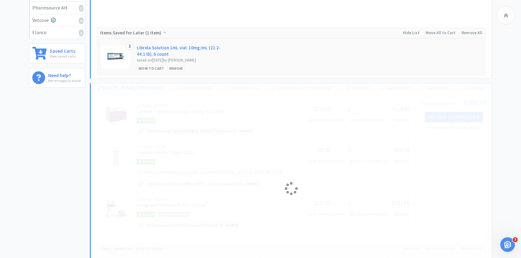
select select "3"
select select "1"
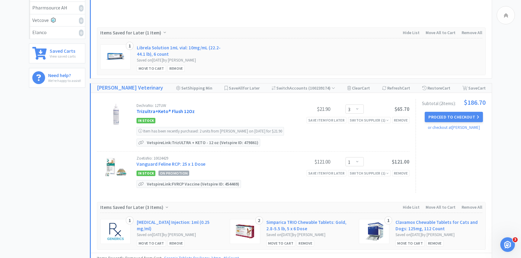
click at [174, 108] on link "Trizultra+Keto® Flush 12Oz" at bounding box center [165, 111] width 58 height 6
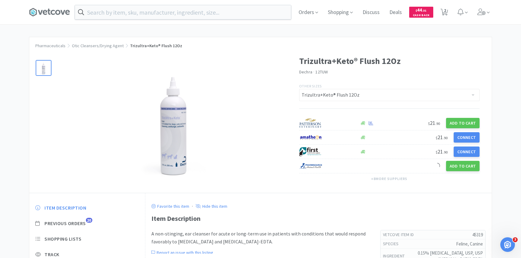
scroll to position [39, 0]
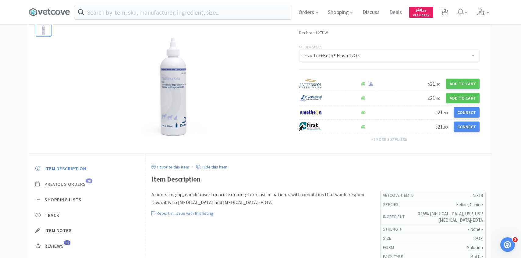
click at [92, 179] on span "20" at bounding box center [89, 181] width 6 height 5
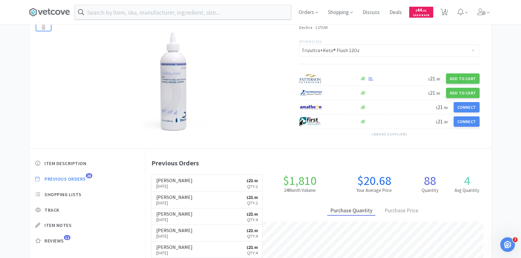
scroll to position [51, 0]
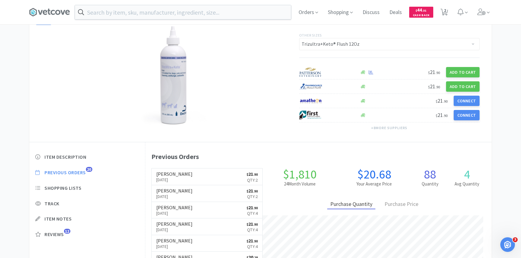
select select "3"
select select "1"
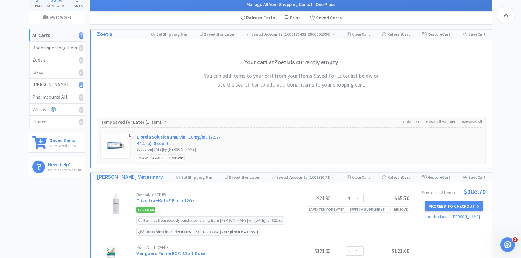
scroll to position [140, 0]
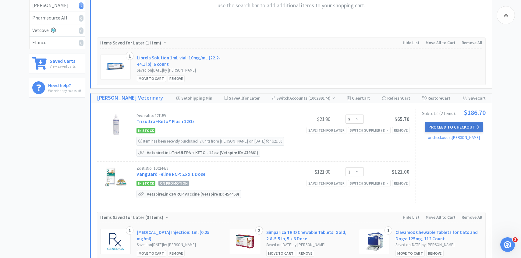
click at [437, 122] on button "Proceed to Checkout" at bounding box center [454, 127] width 58 height 10
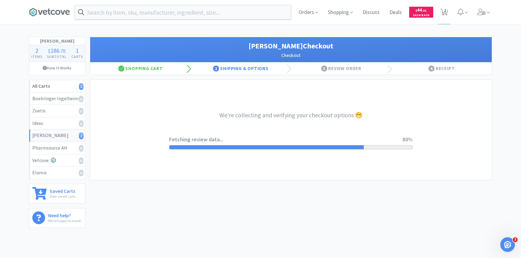
select select "1"
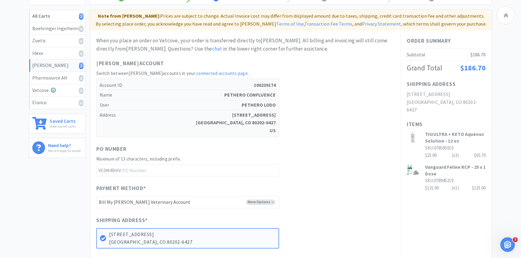
scroll to position [253, 0]
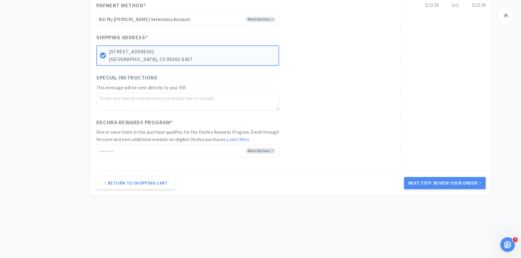
click at [438, 170] on div "Order Summary Subtotal $186.70 Grand Total $186.70 Shipping Address [STREET_ADD…" at bounding box center [445, 9] width 91 height 323
click at [438, 176] on div "Return to Shopping Cart Next Step: Review Your Order" at bounding box center [291, 183] width 402 height 25
click at [425, 187] on button "Next Step: Review Your Order" at bounding box center [445, 183] width 82 height 12
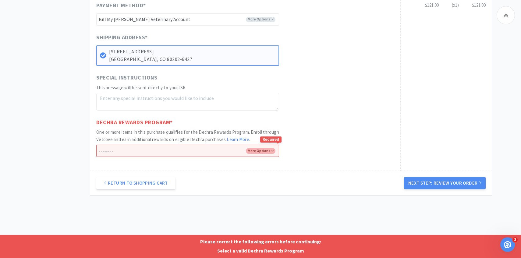
click at [268, 150] on select "-------- Enroll me in the Dechra Rewards Program No thank you" at bounding box center [187, 151] width 183 height 12
select select "No"
click at [96, 145] on select "-------- Enroll me in the Dechra Rewards Program No thank you" at bounding box center [187, 151] width 183 height 12
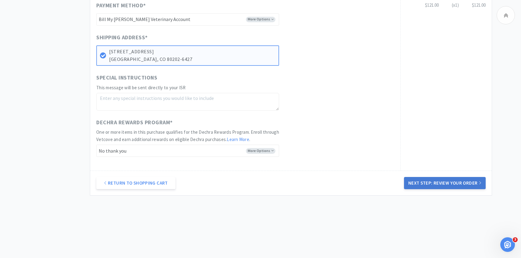
click at [407, 179] on button "Next Step: Review Your Order" at bounding box center [445, 183] width 82 height 12
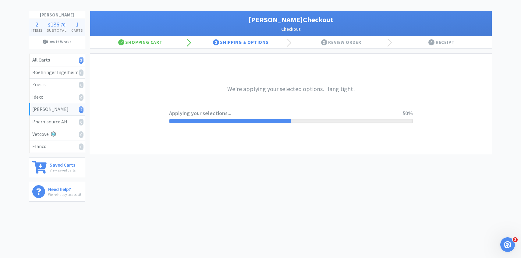
scroll to position [0, 0]
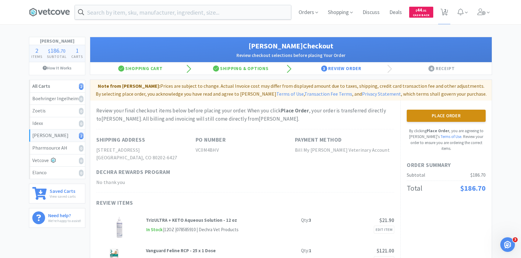
click at [411, 117] on button "Place Order" at bounding box center [446, 116] width 79 height 12
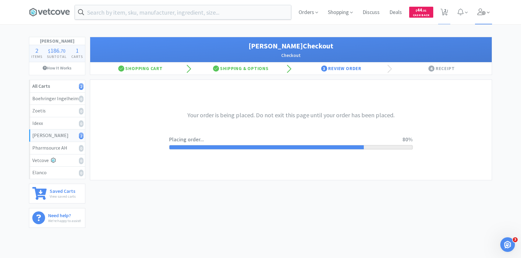
click at [486, 9] on span at bounding box center [483, 12] width 17 height 24
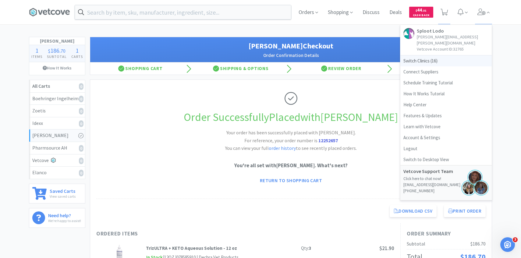
click at [454, 55] on span "Switch Clinics ( 16 )" at bounding box center [445, 60] width 91 height 11
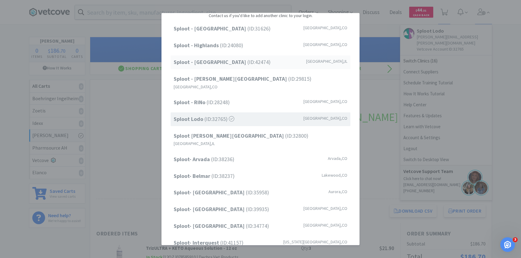
scroll to position [36, 0]
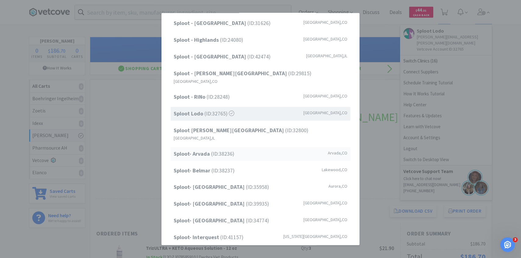
click at [227, 150] on span "Sploot- Arvada (ID: 38236 )" at bounding box center [204, 154] width 61 height 9
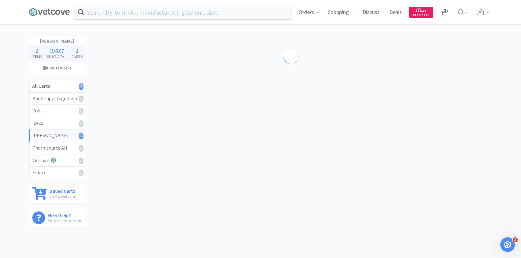
click at [441, 12] on icon at bounding box center [445, 12] width 8 height 7
select select "1"
select select "2"
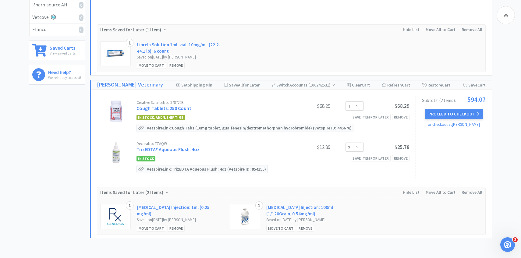
scroll to position [152, 0]
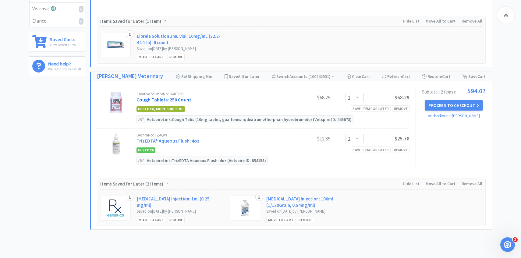
click at [183, 100] on link "Cough Tablets: 250 Count" at bounding box center [163, 100] width 55 height 6
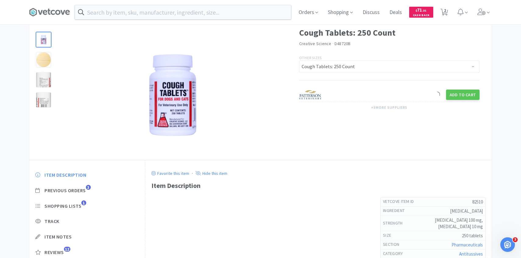
scroll to position [59, 0]
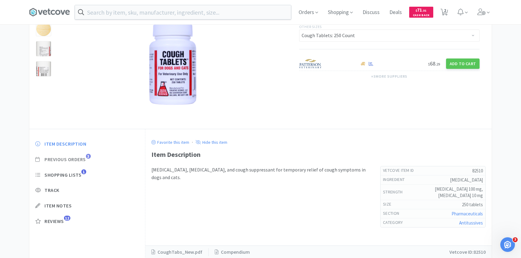
click at [87, 158] on span "Previous Orders 3" at bounding box center [87, 159] width 104 height 6
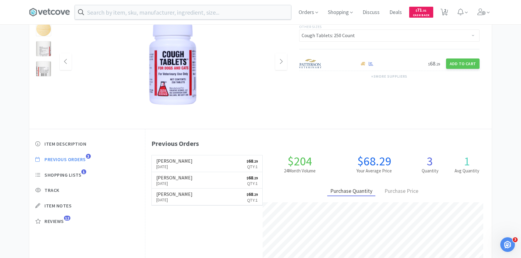
scroll to position [167, 346]
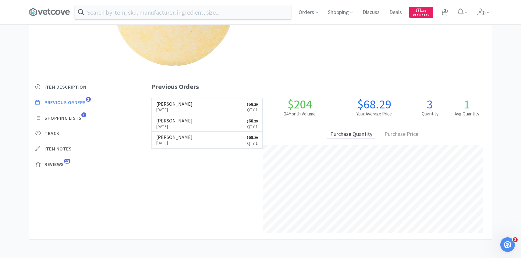
select select "1"
select select "2"
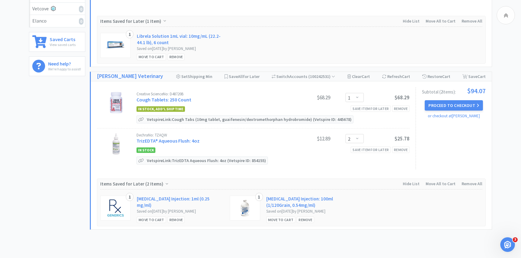
scroll to position [183, 0]
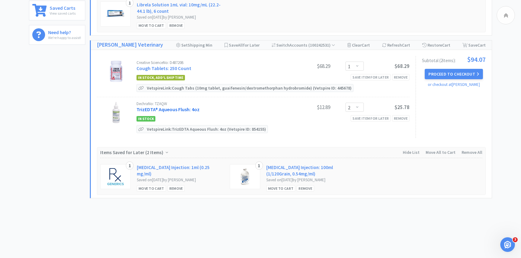
click at [188, 110] on link "TrizEDTA® Aqueous Flush: 4oz" at bounding box center [167, 109] width 63 height 6
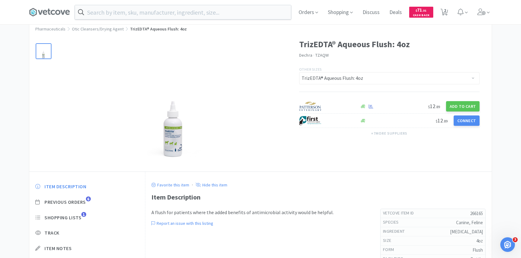
scroll to position [28, 0]
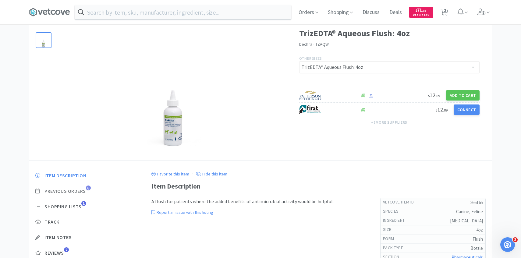
click at [81, 193] on span "Previous Orders" at bounding box center [64, 191] width 41 height 6
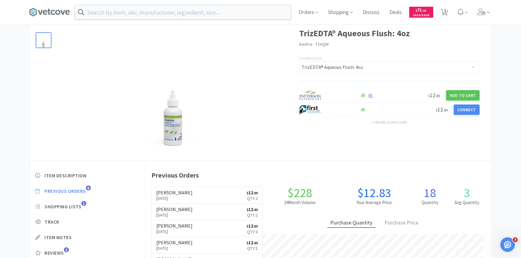
scroll to position [167, 346]
select select "1"
select select "2"
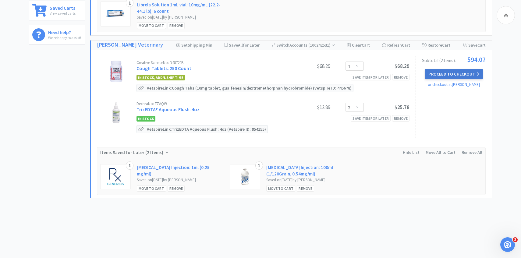
click at [439, 74] on button "Proceed to Checkout" at bounding box center [454, 74] width 58 height 10
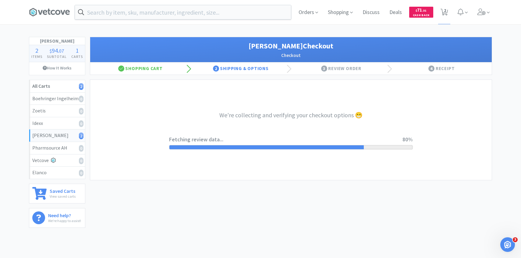
select select "1"
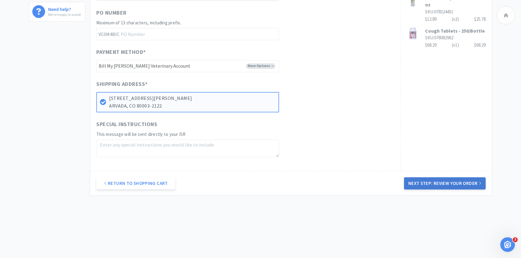
click at [455, 181] on button "Next Step: Review Your Order" at bounding box center [445, 183] width 82 height 12
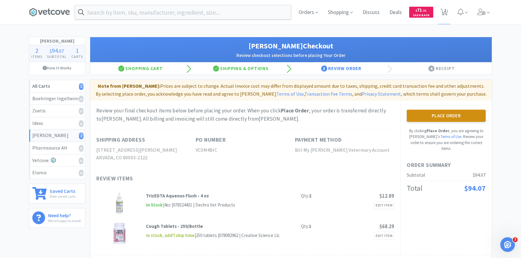
click at [438, 120] on button "Place Order" at bounding box center [446, 116] width 79 height 12
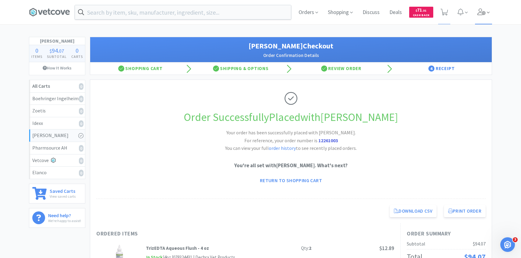
click at [487, 14] on icon at bounding box center [488, 12] width 3 height 5
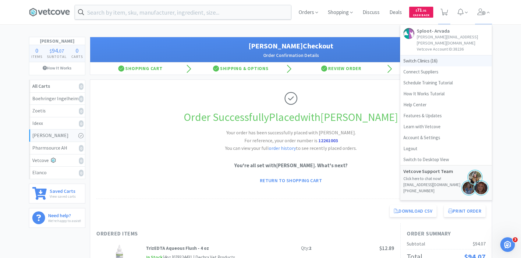
click at [442, 55] on span "Switch Clinics ( 16 )" at bounding box center [445, 60] width 91 height 11
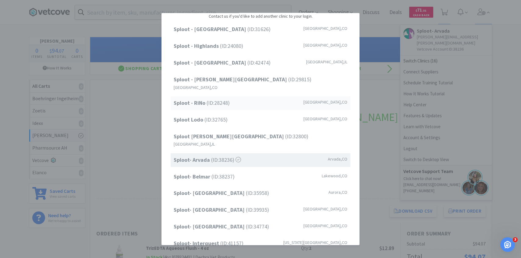
scroll to position [78, 0]
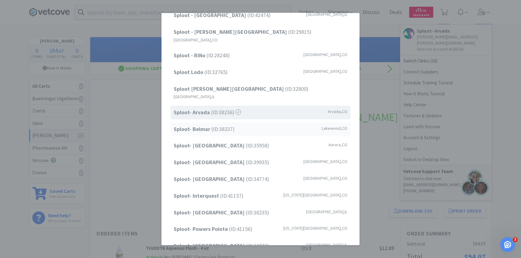
click at [240, 122] on div "Sploot- Belmar (ID: 38237 ) Lakewood , CO" at bounding box center [261, 129] width 180 height 14
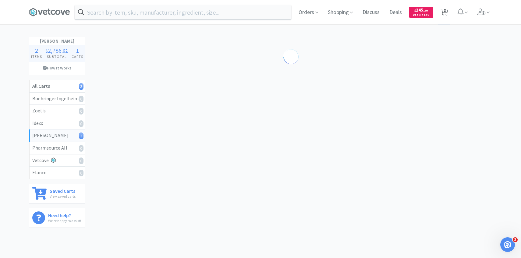
click at [444, 15] on span "3" at bounding box center [445, 10] width 2 height 24
select select "2"
select select "4"
select select "2"
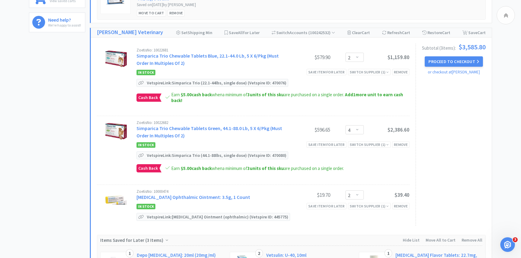
scroll to position [197, 0]
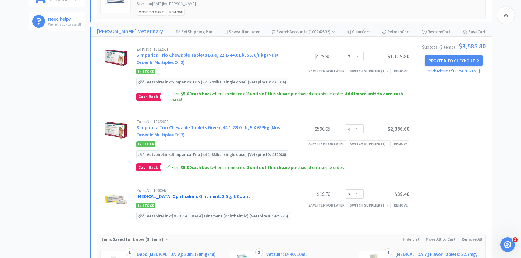
click at [200, 198] on link "[MEDICAL_DATA] Ophthalmic Ointment: 3.5g, 1 Count" at bounding box center [193, 196] width 114 height 6
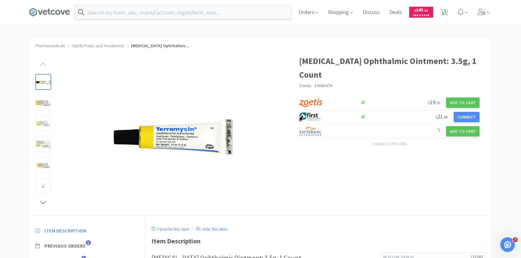
scroll to position [51, 0]
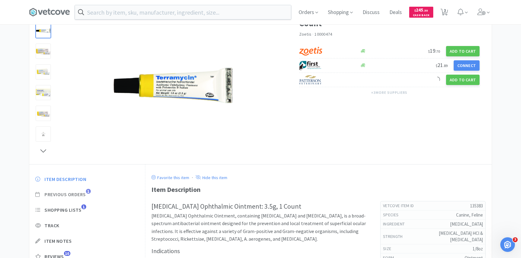
click at [87, 194] on span "Previous Orders 1" at bounding box center [87, 194] width 104 height 6
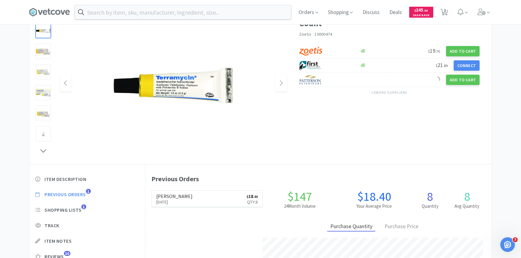
scroll to position [167, 346]
select select "2"
select select "4"
select select "2"
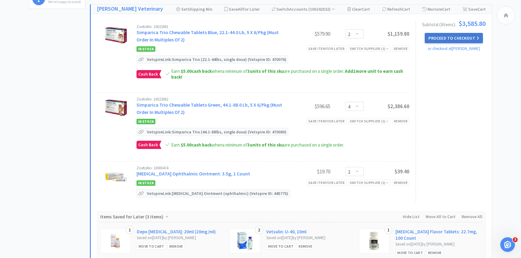
click at [451, 37] on button "Proceed to Checkout" at bounding box center [454, 38] width 58 height 10
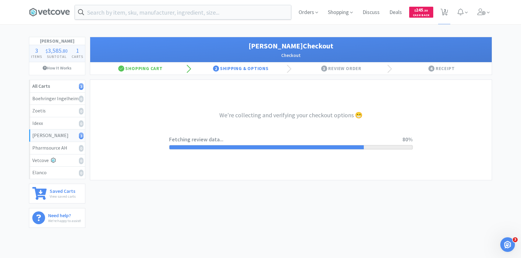
select select "1"
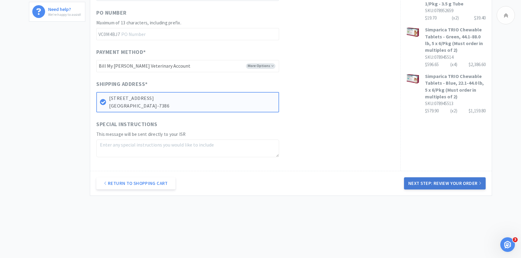
click at [445, 183] on button "Next Step: Review Your Order" at bounding box center [445, 183] width 82 height 12
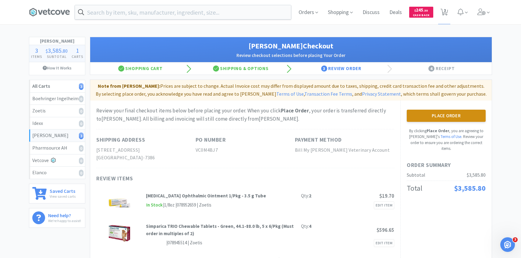
click at [417, 113] on button "Place Order" at bounding box center [446, 116] width 79 height 12
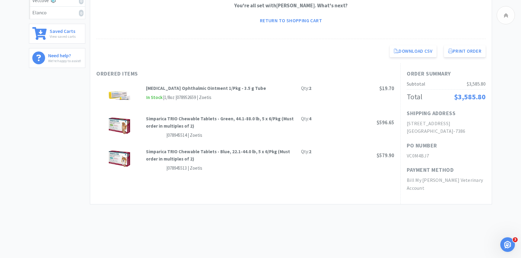
scroll to position [161, 0]
